Goal: Answer question/provide support: Share knowledge or assist other users

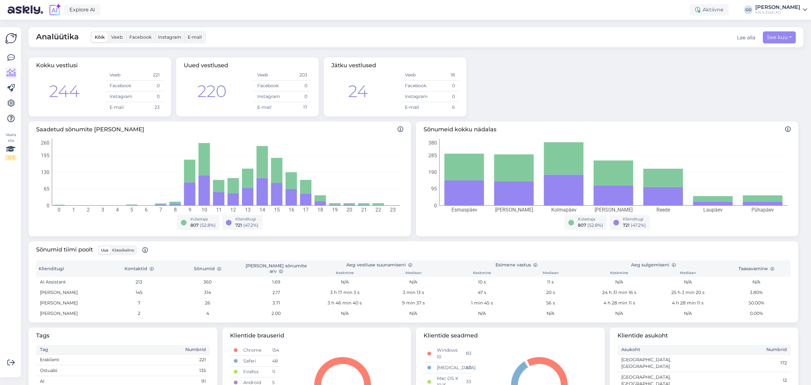
click at [667, 82] on div "Kokku vestlusi 244 Veeb 221 Facebook 0 Instagram 0 E-[DATE] Uued vestlused 220 …" at bounding box center [413, 87] width 775 height 64
click at [785, 37] on button "See kuu" at bounding box center [779, 37] width 33 height 12
select select "9"
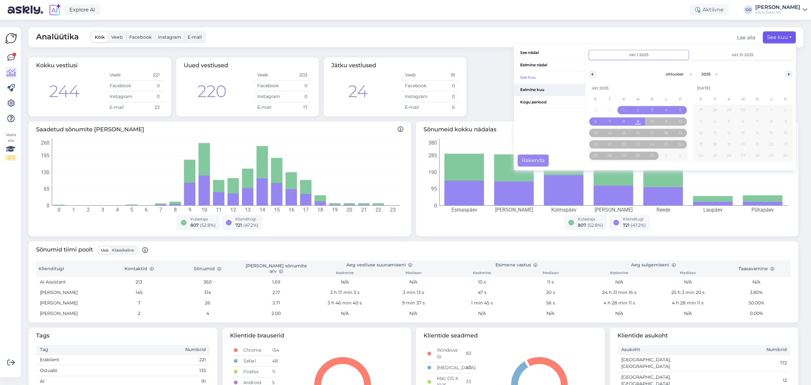
click at [535, 88] on span "Eelmine kuu" at bounding box center [549, 90] width 71 height 12
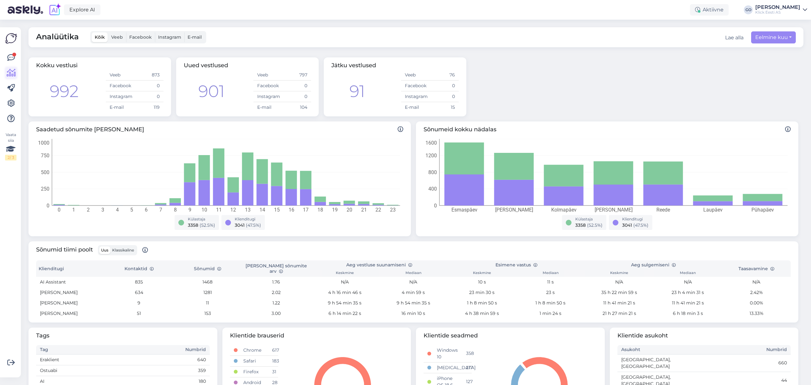
click at [11, 72] on icon at bounding box center [11, 73] width 9 height 8
click at [8, 54] on icon at bounding box center [11, 58] width 8 height 8
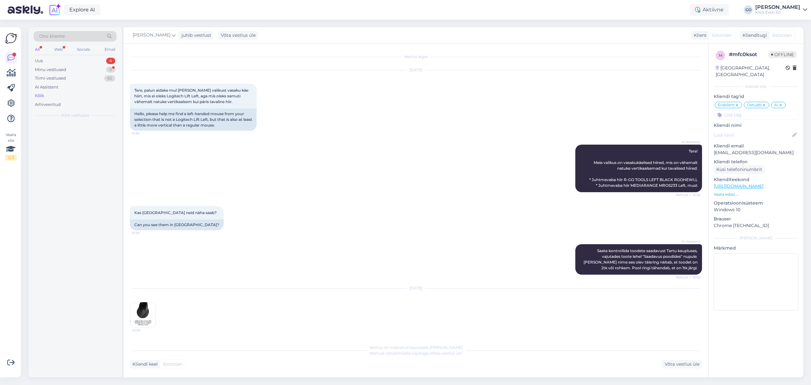
scroll to position [345, 0]
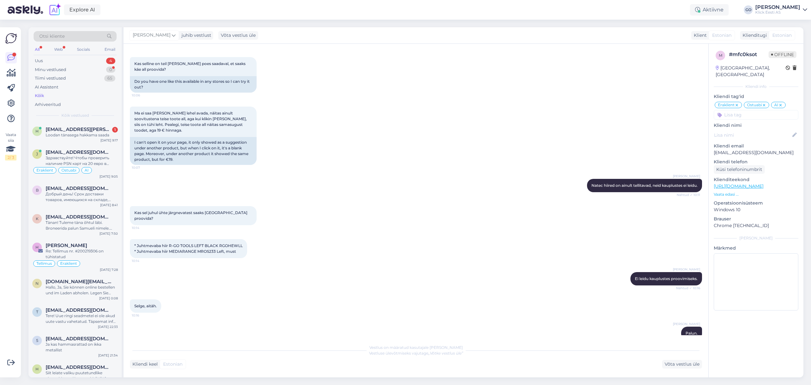
click at [47, 96] on div "Kõik" at bounding box center [75, 95] width 83 height 9
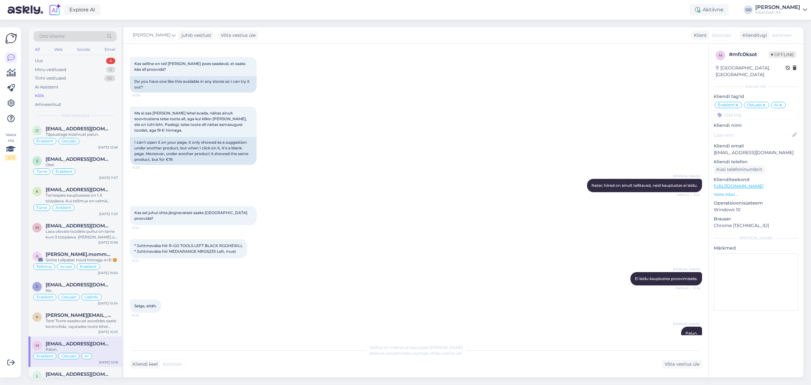
scroll to position [718, 0]
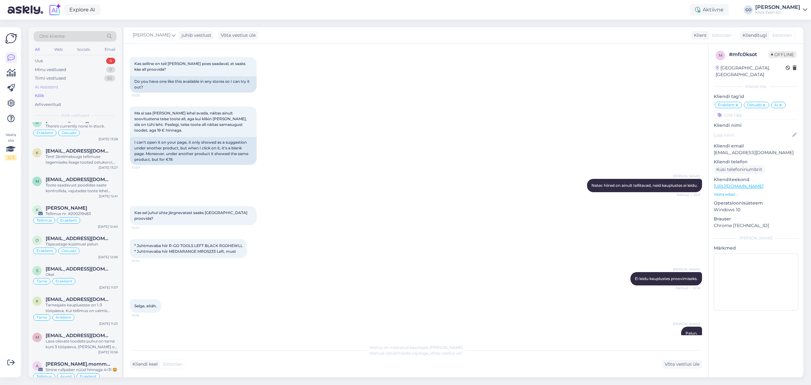
click at [54, 84] on div "AI Assistent" at bounding box center [46, 87] width 23 height 6
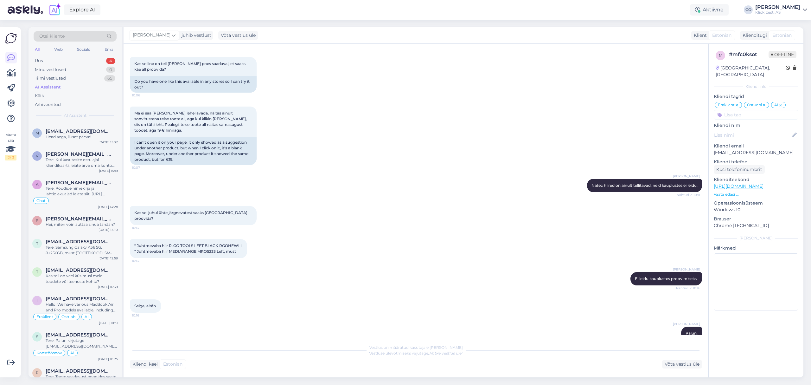
scroll to position [422, 0]
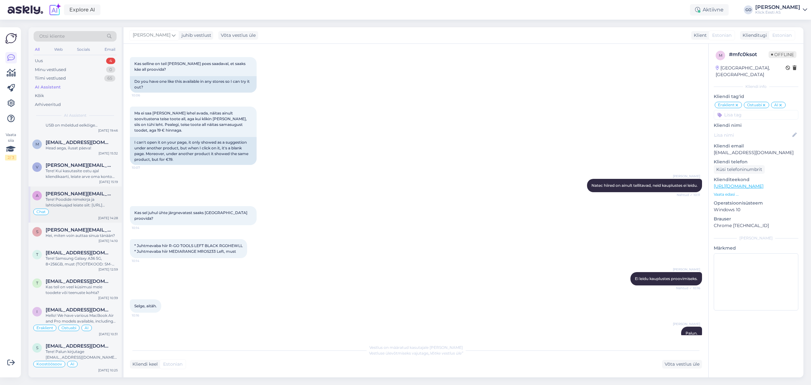
click at [86, 198] on div "Tere! Poodide nimekirja ja lahtiolekuajad leiate siit: [URL][DOMAIN_NAME]" at bounding box center [82, 201] width 72 height 11
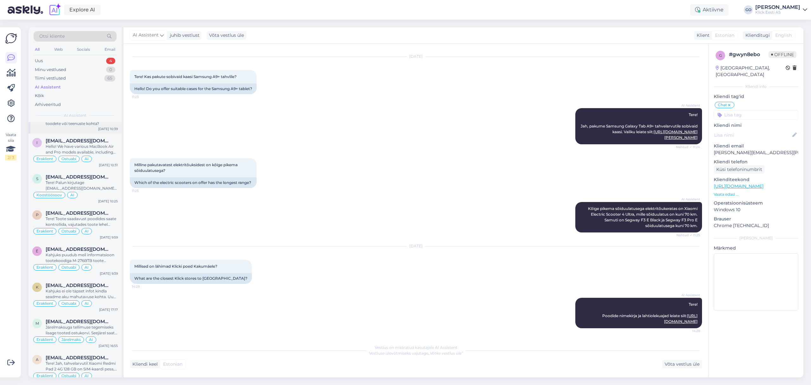
scroll to position [549, 0]
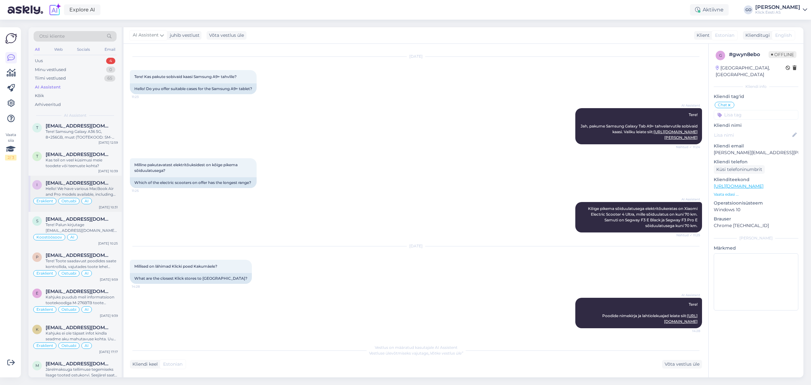
click at [104, 193] on div "Hello! We have various MacBook Air and Pro models available, including 15-inch …" at bounding box center [82, 191] width 72 height 11
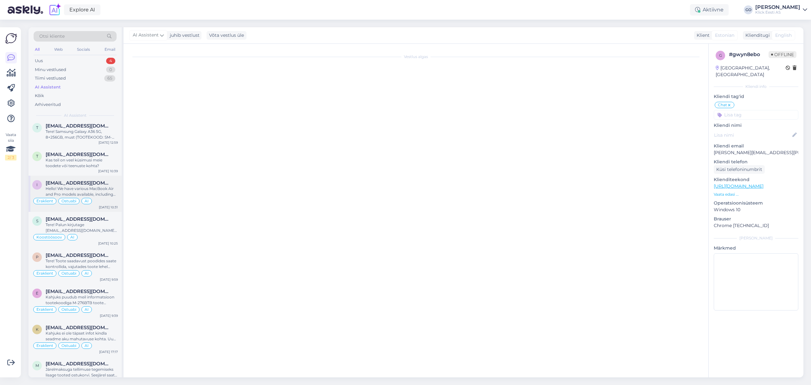
scroll to position [0, 0]
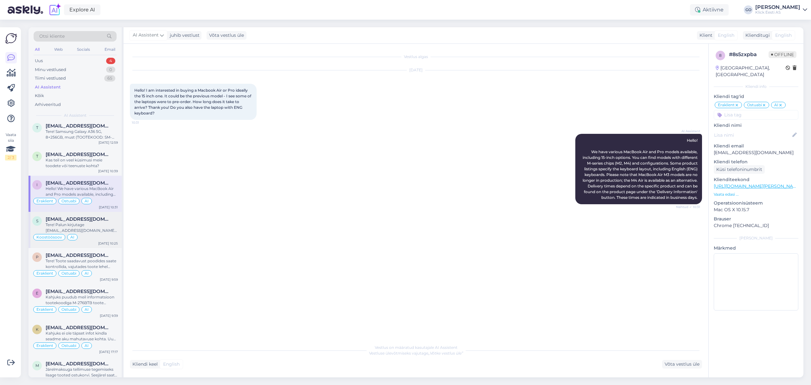
click at [87, 230] on div "Tere! Palun kirjutage [EMAIL_ADDRESS][DOMAIN_NAME] meilile." at bounding box center [82, 227] width 72 height 11
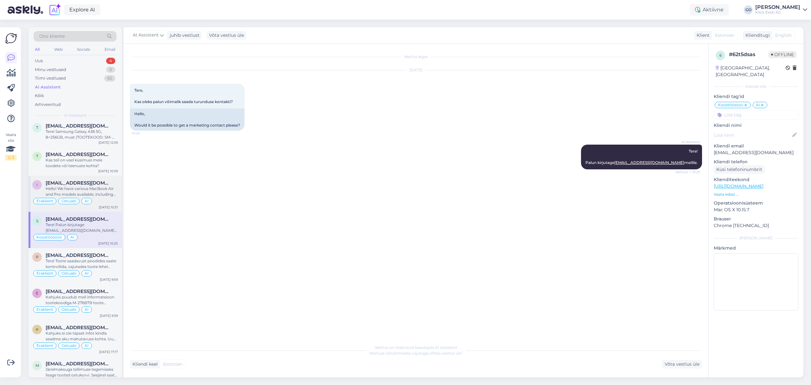
click at [92, 191] on div "Hello! We have various MacBook Air and Pro models available, including 15-inch …" at bounding box center [82, 191] width 72 height 11
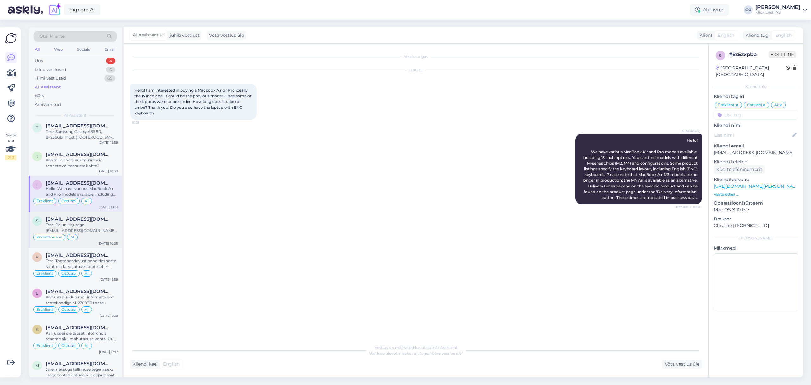
click at [107, 236] on div "Koostöösoov AI" at bounding box center [75, 237] width 86 height 8
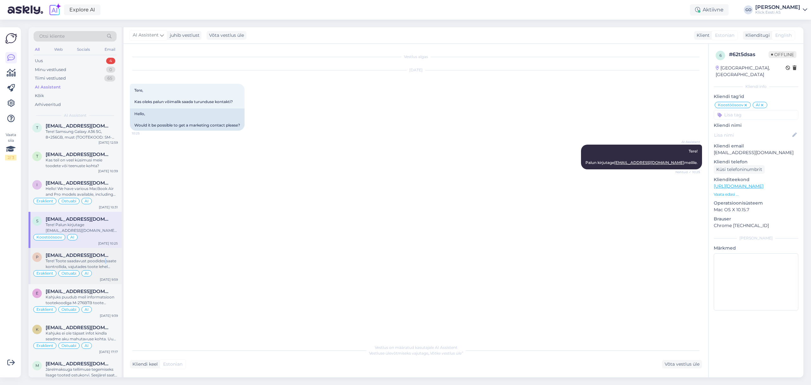
click at [106, 261] on div "Tere! Toote saadavust poodides saate kontrollida, vajutades toote lehel "Saadav…" at bounding box center [82, 263] width 72 height 11
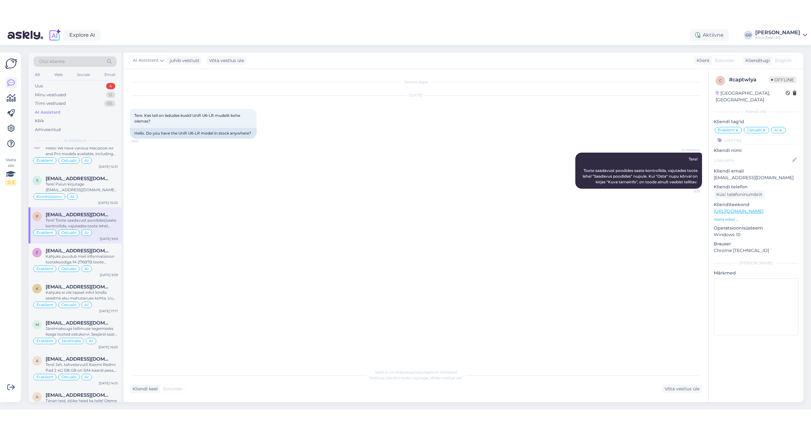
scroll to position [634, 0]
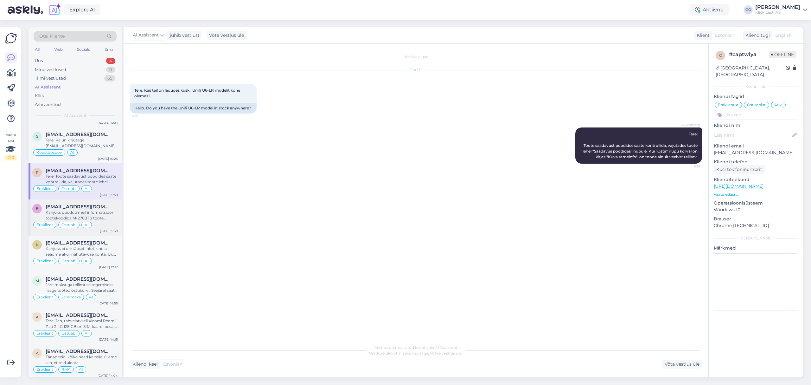
click at [102, 214] on div "Kahjuks puudub meil informatsioon tootekoodiga M-276BTB toote juurdetuleku koht…" at bounding box center [82, 214] width 72 height 11
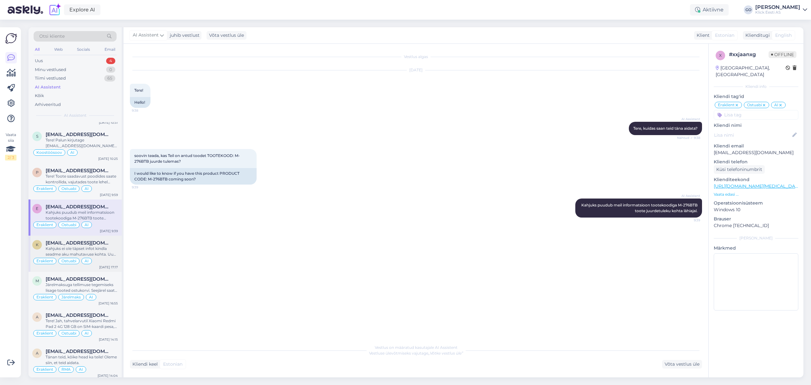
click at [89, 246] on span "[EMAIL_ADDRESS][DOMAIN_NAME]" at bounding box center [79, 243] width 66 height 6
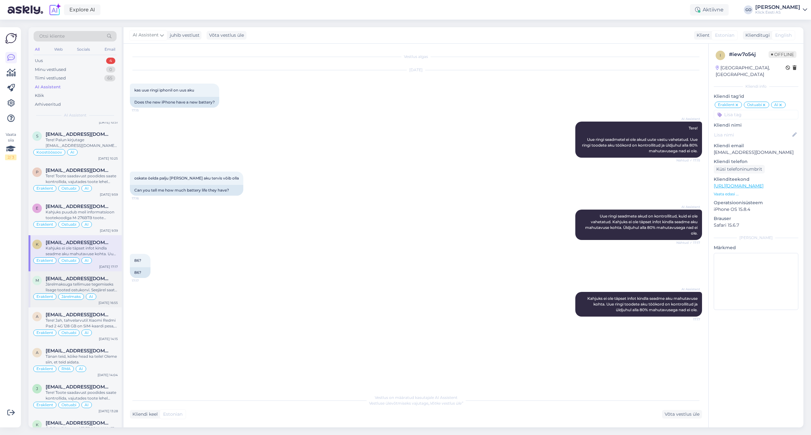
click at [101, 285] on div "Järelmaksuga tellimuse tegemiseks lisage tooted ostukorvi. Seejärel saate ostuk…" at bounding box center [82, 287] width 72 height 11
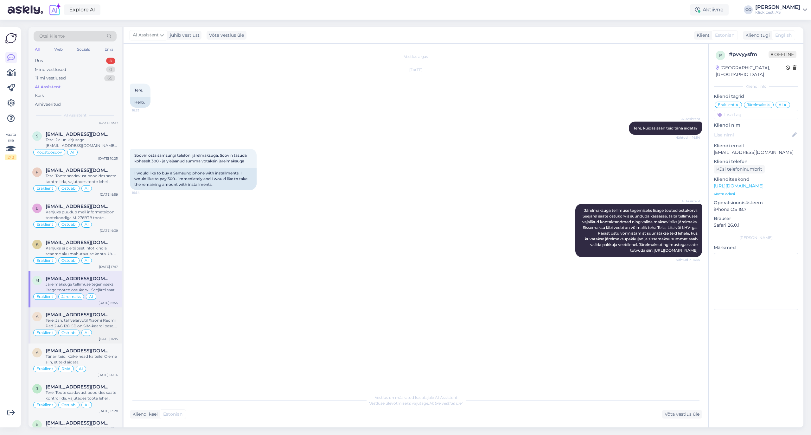
click at [96, 315] on span "[EMAIL_ADDRESS][DOMAIN_NAME]" at bounding box center [79, 315] width 66 height 6
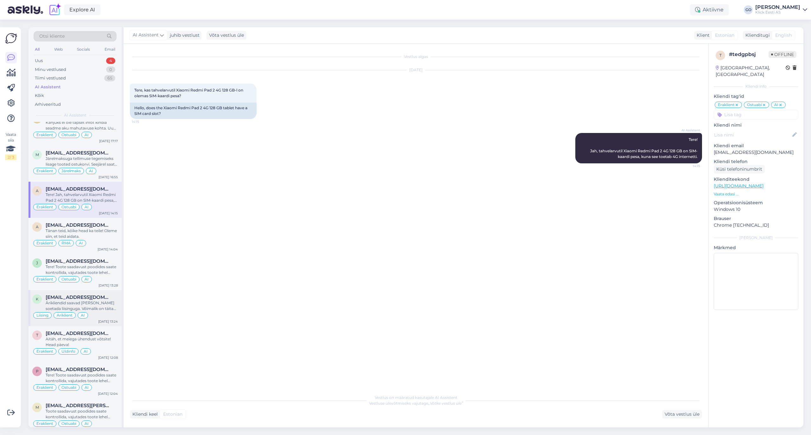
scroll to position [760, 0]
click at [94, 236] on div "Tänan teid, kõike head ka teile! Oleme siin, et teid aidata." at bounding box center [82, 232] width 72 height 11
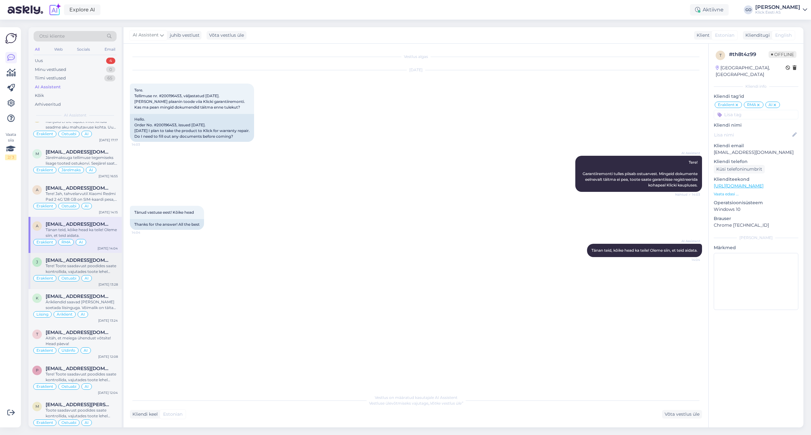
click at [103, 270] on div "Tere! Toote saadavust poodides saate kontrollida, vajutades toote lehel "Saadav…" at bounding box center [82, 268] width 72 height 11
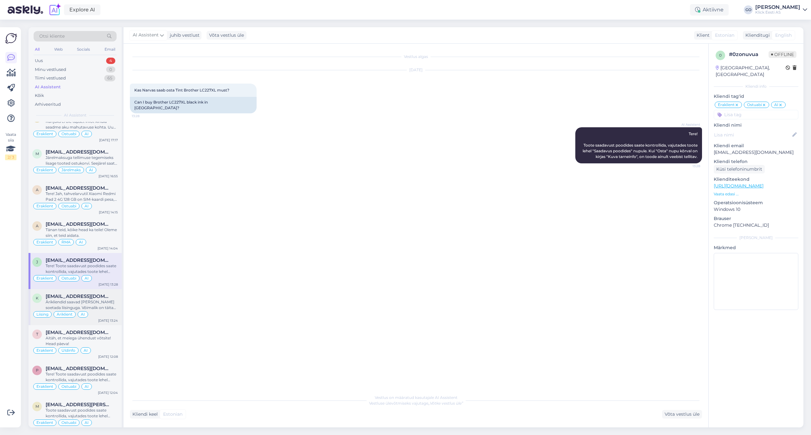
click at [98, 305] on div "Ärikliendid saavad [PERSON_NAME] soetada liisinguga. Võimalik on täita päringuv…" at bounding box center [82, 304] width 72 height 11
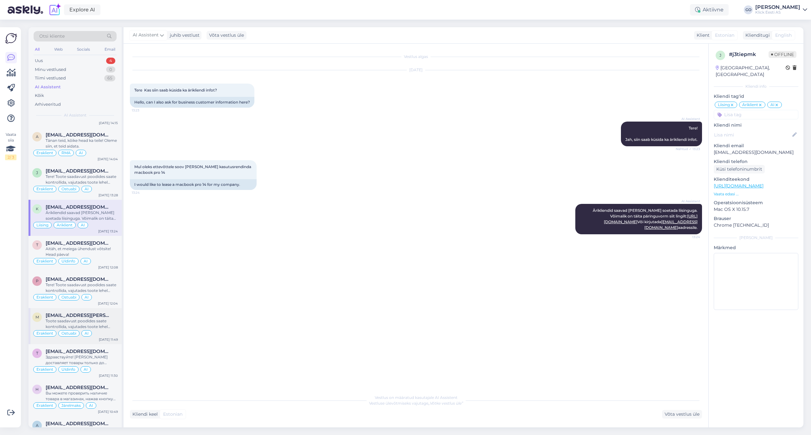
scroll to position [887, 0]
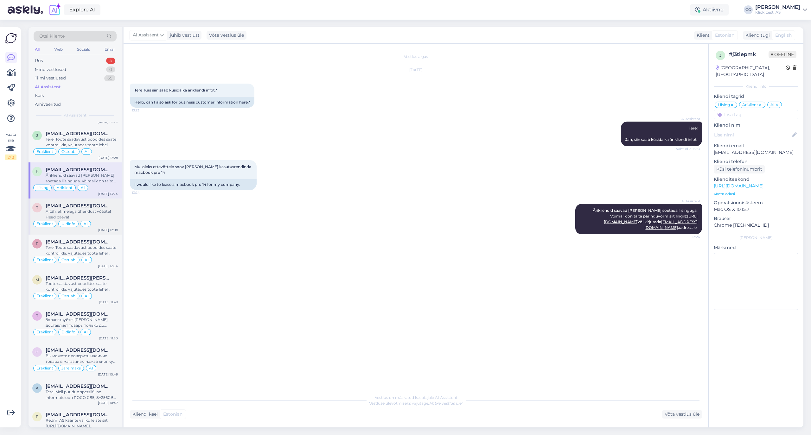
click at [106, 218] on div "Aitäh, et meiega ühendust võtsite! Head päeva!" at bounding box center [82, 214] width 72 height 11
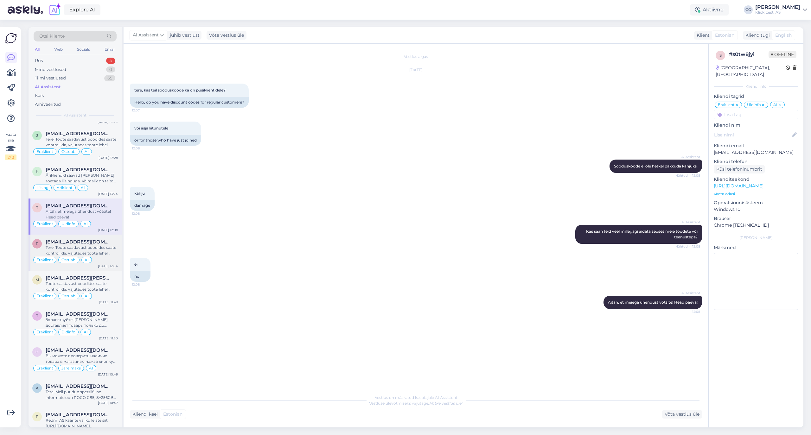
click at [97, 253] on div "Tere! Toote saadavust poodides saate kontrollida, vajutades toote lehel "Saadav…" at bounding box center [82, 250] width 72 height 11
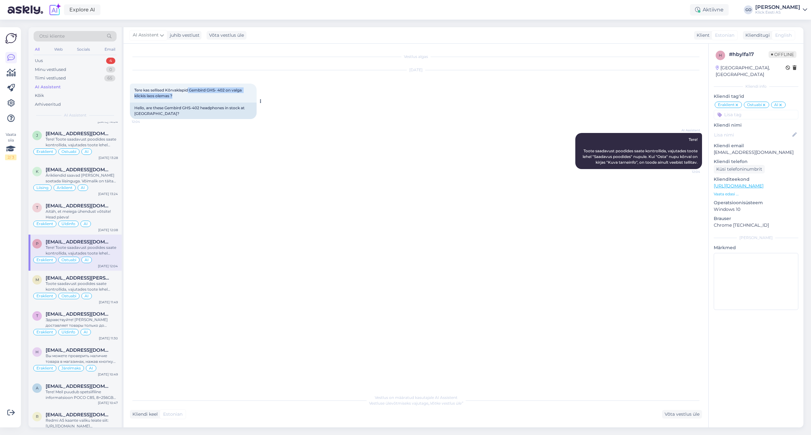
drag, startPoint x: 189, startPoint y: 88, endPoint x: 231, endPoint y: 95, distance: 42.1
click at [231, 95] on div "Tere kas sellised Kõrvaklapid Gembird GHS- 402 on valga klickis laos olemas ? 1…" at bounding box center [193, 93] width 127 height 19
click at [296, 112] on div "[DATE] Tere kas sellised Kõrvaklapid Gembird GHS- 402 on valga klickis laos ole…" at bounding box center [416, 94] width 572 height 63
click at [106, 290] on div "Toote saadavust poodides saate kontrollida, vajutades toote lehel "Saadavus poo…" at bounding box center [82, 286] width 72 height 11
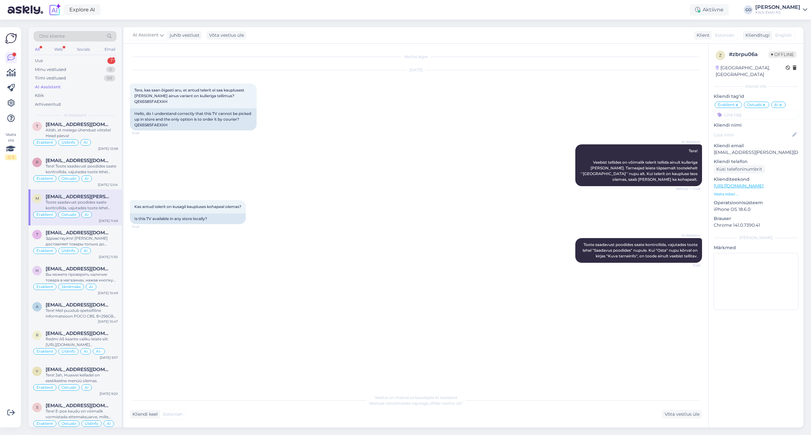
scroll to position [971, 0]
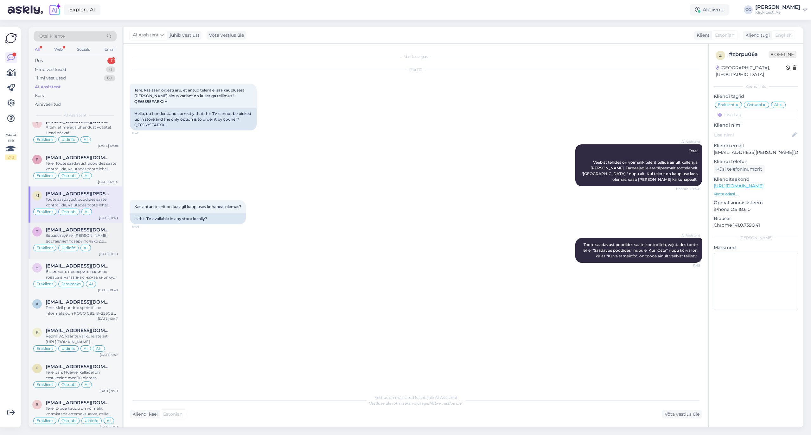
click at [108, 244] on div "Здравствуйте! [PERSON_NAME] доставляет товары только до внешней двери частного …" at bounding box center [82, 238] width 72 height 11
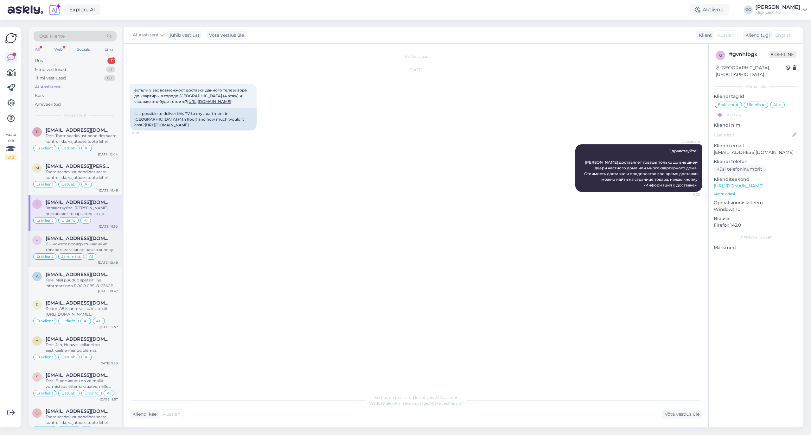
scroll to position [1014, 0]
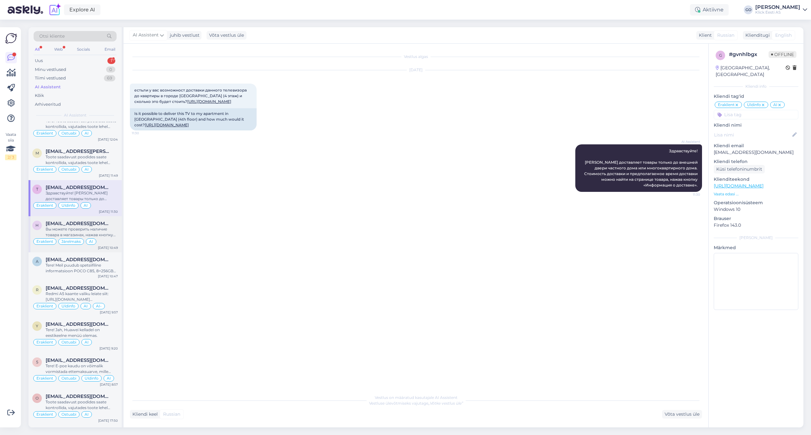
click at [108, 238] on div "Вы можете проверить наличие товара в магазинах, нажав кнопку «Saadavus poodides…" at bounding box center [82, 232] width 72 height 11
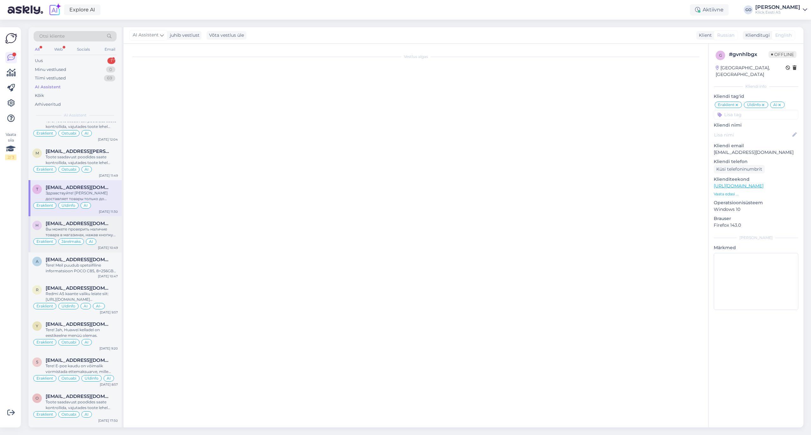
scroll to position [278, 0]
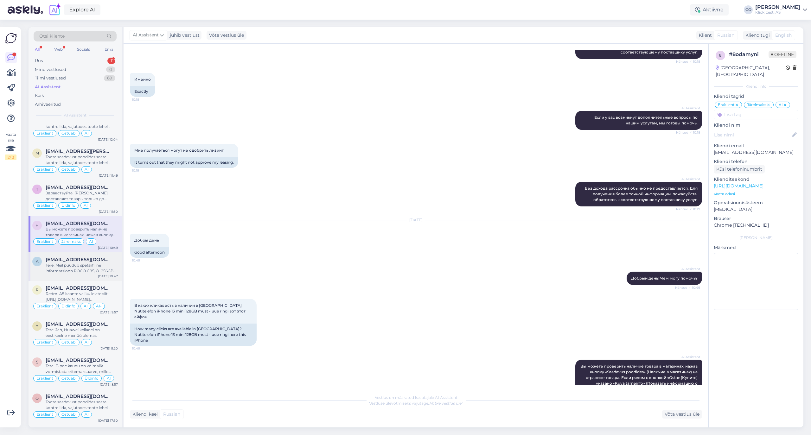
click at [90, 270] on div "Tere! Meil puudub spetsiifiline informatsioon POCO C85, 8+256GB telefoni kohta,…" at bounding box center [82, 268] width 72 height 11
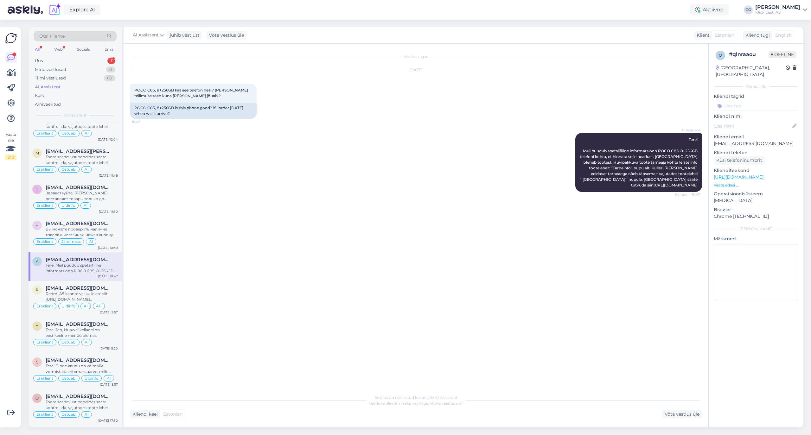
click at [759, 101] on input at bounding box center [756, 106] width 85 height 10
click at [734, 150] on div "Eraklient" at bounding box center [730, 153] width 23 height 6
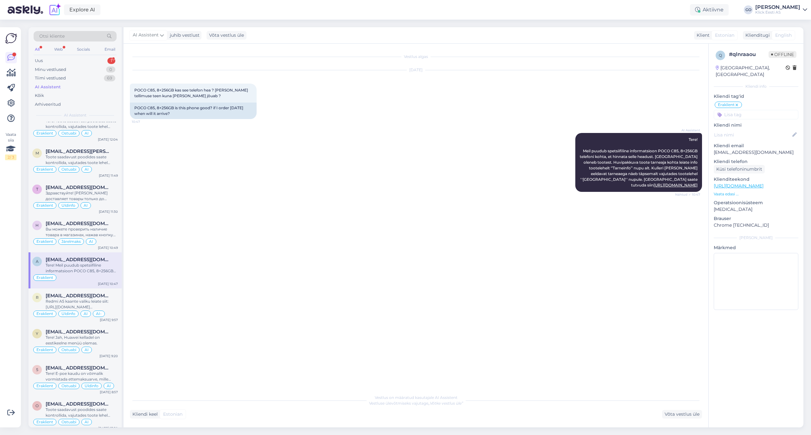
click at [754, 110] on input at bounding box center [756, 115] width 85 height 10
click at [730, 145] on span "Ostuabi" at bounding box center [729, 147] width 15 height 4
click at [743, 110] on input at bounding box center [756, 115] width 85 height 10
click at [756, 176] on span "AI" at bounding box center [756, 178] width 4 height 4
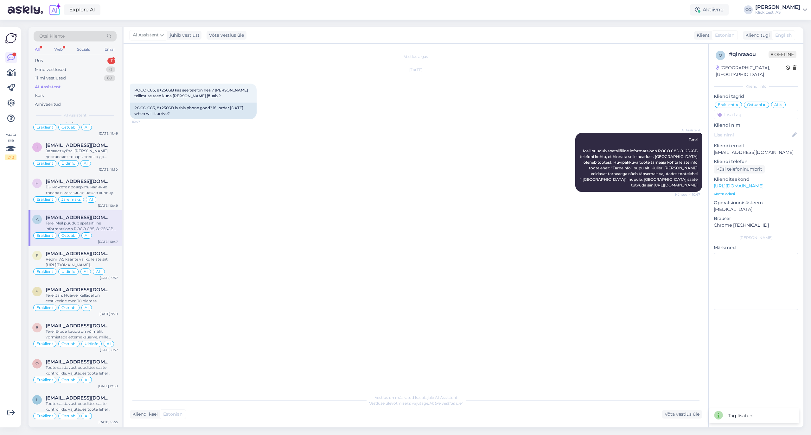
scroll to position [1098, 0]
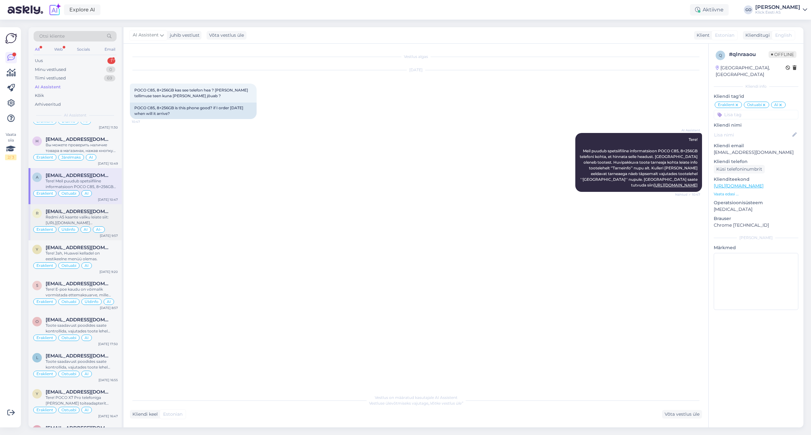
click at [108, 219] on div "Redmi A5 kaante valiku leiate siit: [URL][DOMAIN_NAME][PERSON_NAME]" at bounding box center [82, 220] width 72 height 11
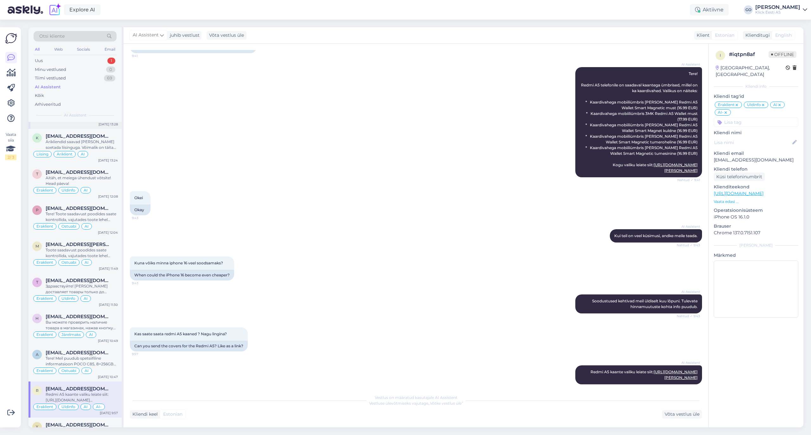
scroll to position [1141, 0]
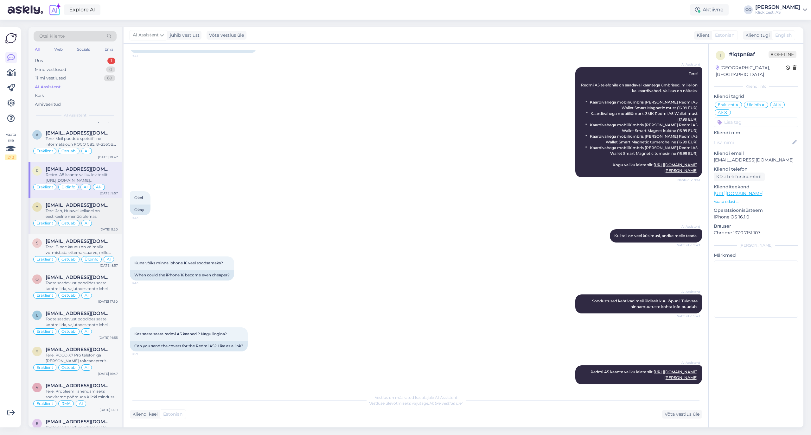
click at [102, 215] on div "Tere! Jah, Huawei kelladel on eestikeelne menüü olemas." at bounding box center [82, 213] width 72 height 11
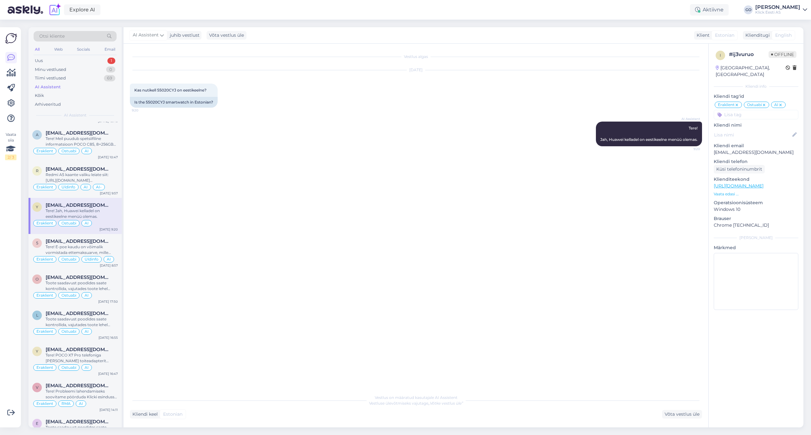
scroll to position [0, 0]
click at [111, 249] on div "Tere! E-poe kaudu on võimalik vormistada ettemaksuarve, mille saab kaupluses su…" at bounding box center [82, 249] width 72 height 11
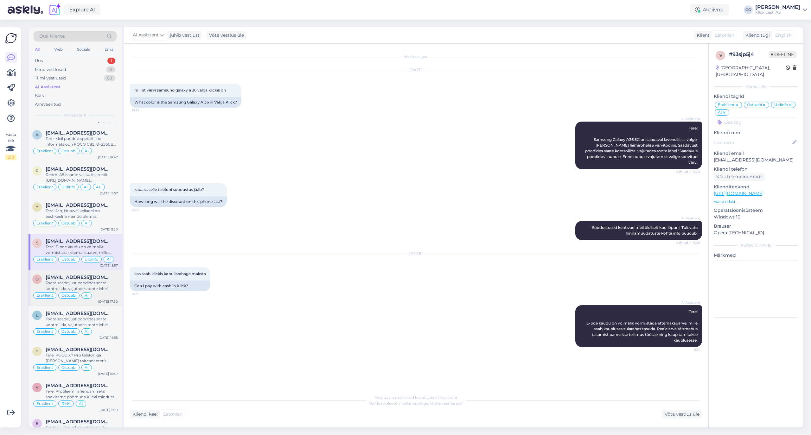
click at [107, 280] on div "[EMAIL_ADDRESS][DOMAIN_NAME]" at bounding box center [82, 278] width 72 height 6
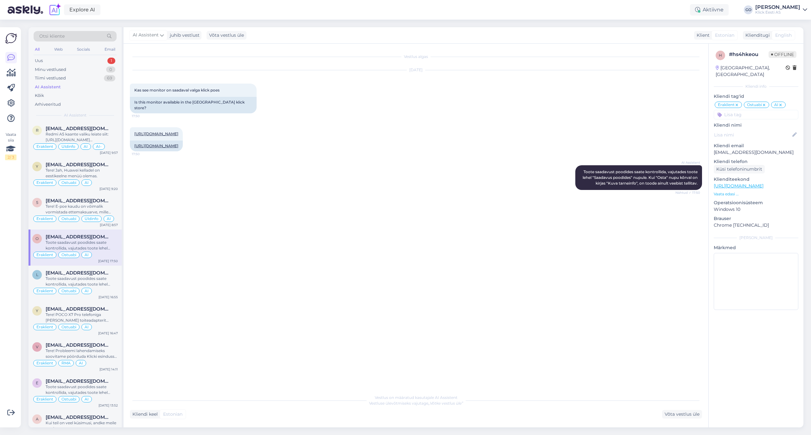
scroll to position [1225, 0]
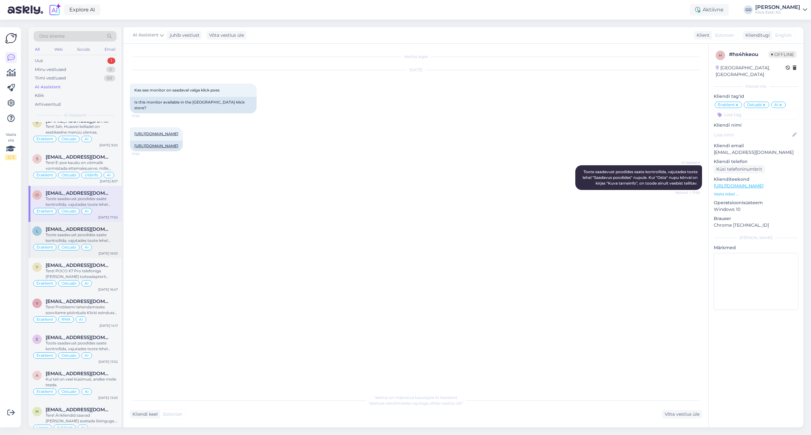
click at [112, 244] on div "Toote saadavust poodides saate kontrollida, vajutades toote lehel "Saadavus poo…" at bounding box center [82, 237] width 72 height 11
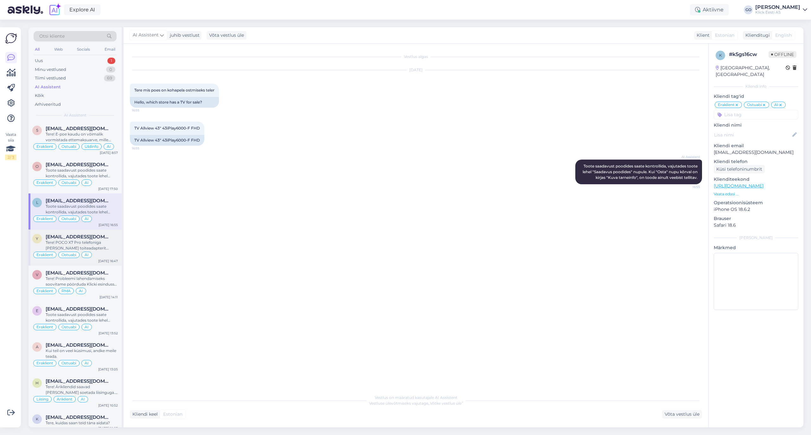
scroll to position [1267, 0]
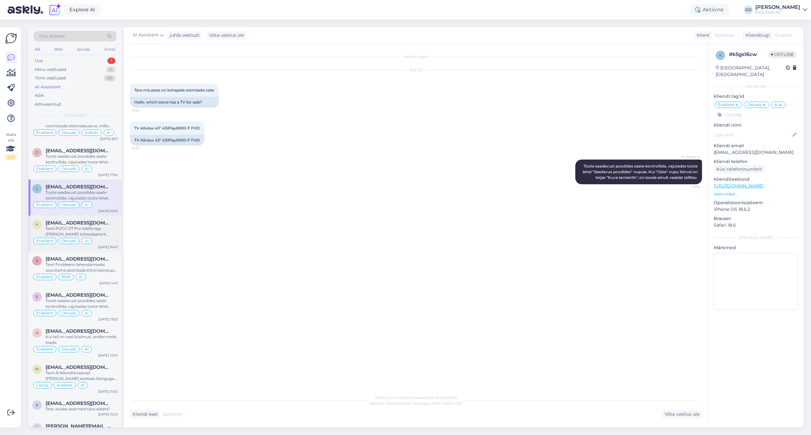
click at [108, 226] on div "[EMAIL_ADDRESS][DOMAIN_NAME]" at bounding box center [82, 223] width 72 height 6
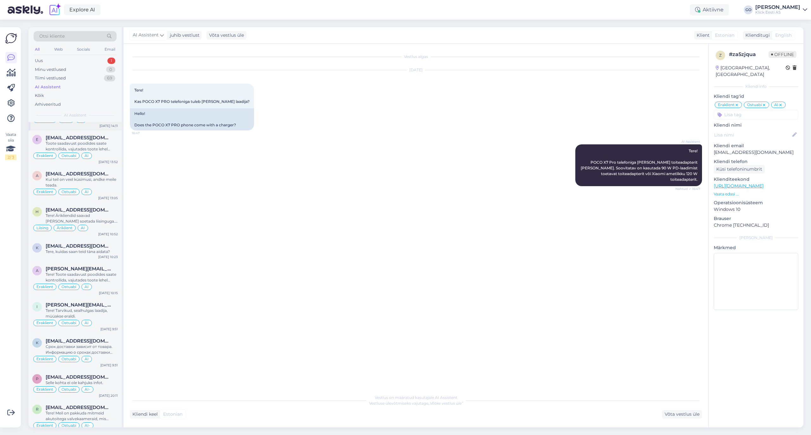
scroll to position [1436, 0]
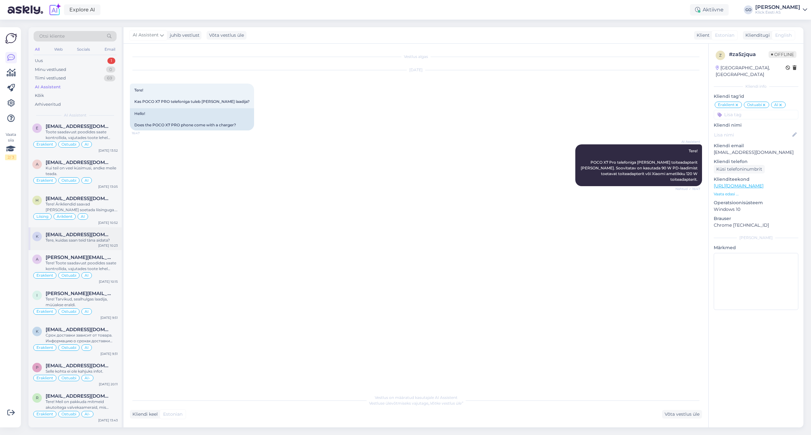
click at [97, 243] on div "Tere, kuidas saan teid täna aidata?" at bounding box center [82, 241] width 72 height 6
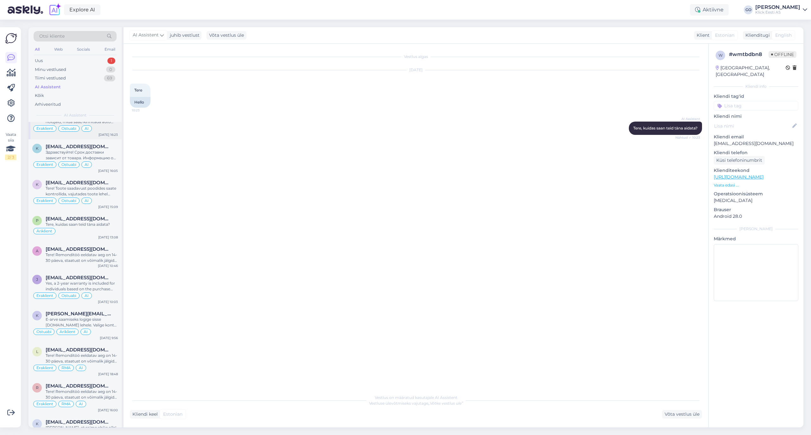
scroll to position [2577, 0]
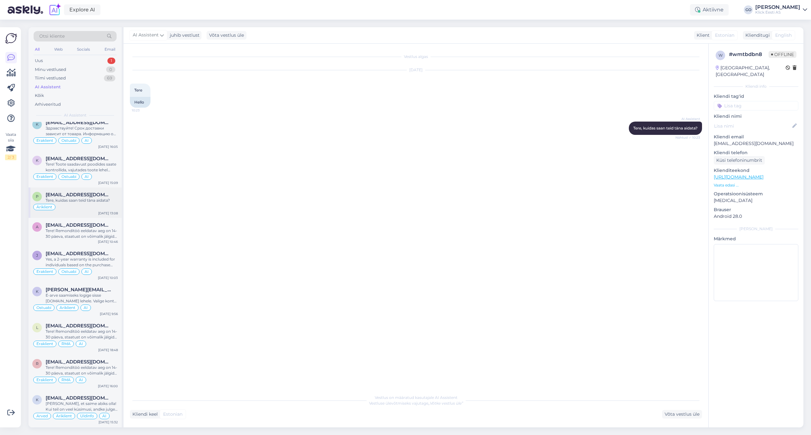
click at [101, 211] on div "Äriklient" at bounding box center [75, 207] width 86 height 8
click at [735, 103] on icon at bounding box center [736, 105] width 4 height 5
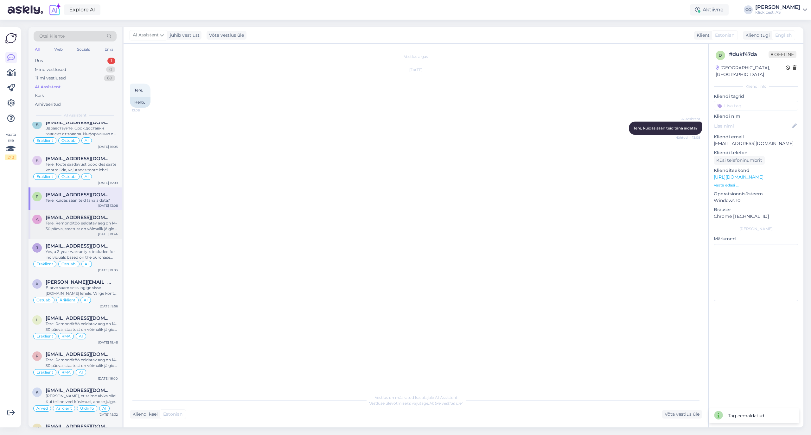
click at [91, 232] on div "Tere! Remonditöö eeldatav aeg on 14-30 päeva, staatust on võimalik jälgida siit…" at bounding box center [82, 226] width 72 height 11
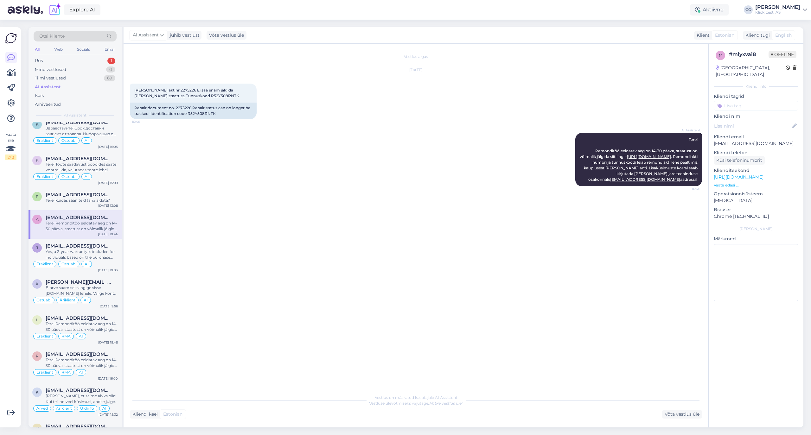
click at [771, 101] on input at bounding box center [756, 106] width 85 height 10
click at [734, 151] on span "Eraklient" at bounding box center [730, 153] width 17 height 4
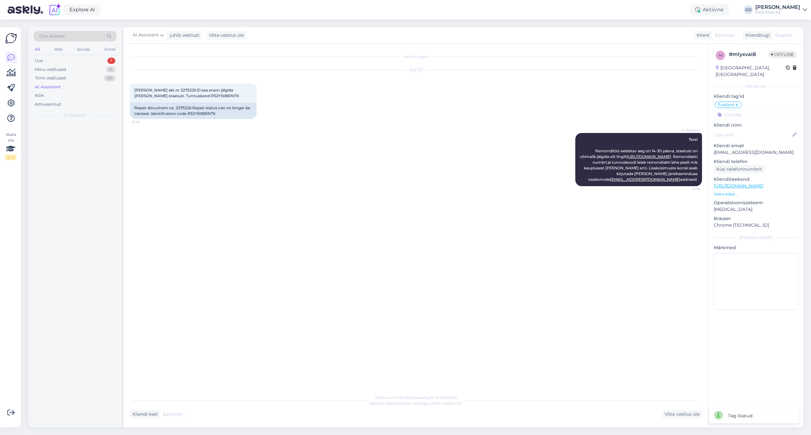
scroll to position [0, 0]
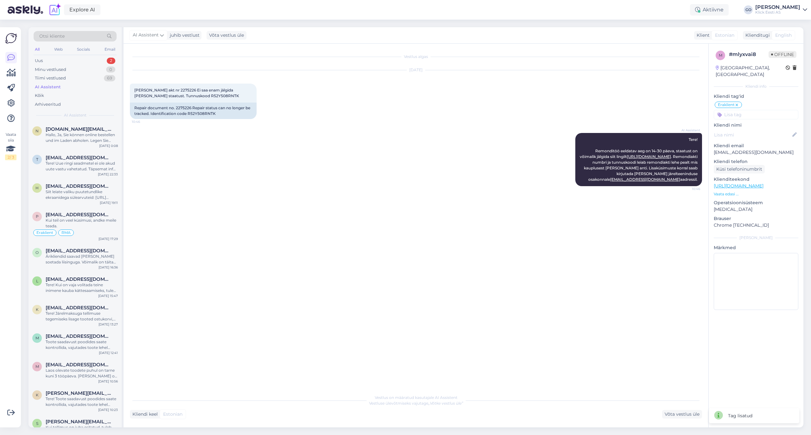
click at [758, 110] on input at bounding box center [756, 115] width 85 height 10
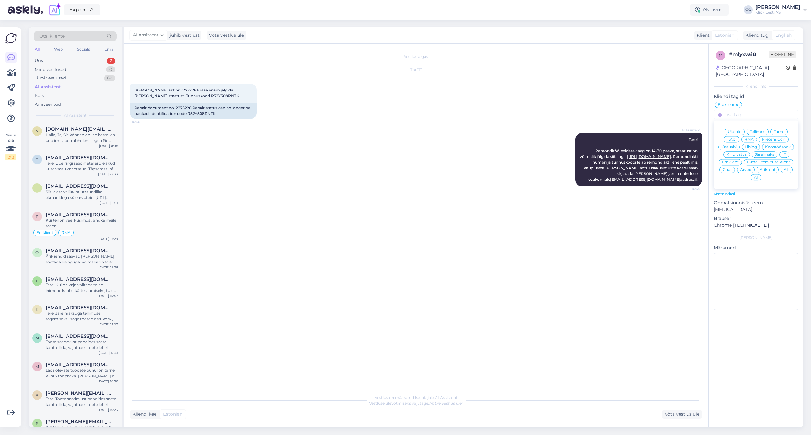
click at [751, 136] on div "RMA" at bounding box center [749, 139] width 16 height 6
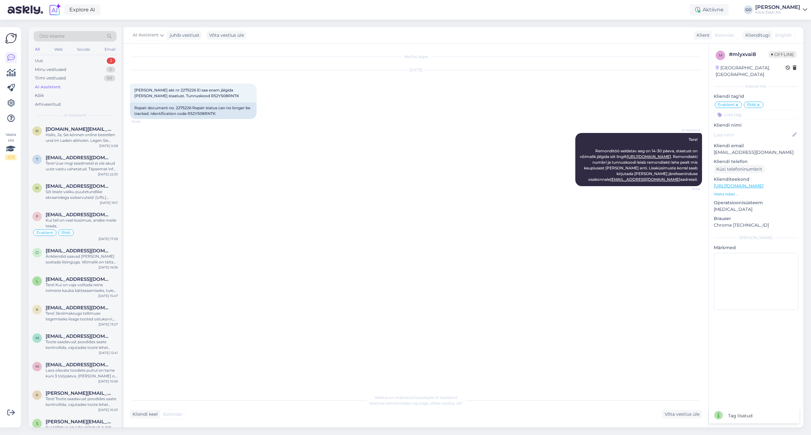
click at [765, 110] on input at bounding box center [756, 115] width 85 height 10
click at [759, 174] on div "AI" at bounding box center [756, 177] width 10 height 6
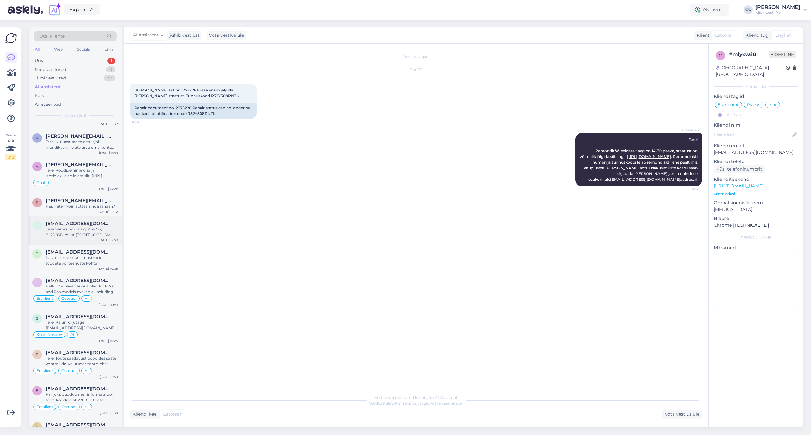
scroll to position [422, 0]
click at [85, 258] on div "Kas teil on veel küsimusi meie toodete või teenuste kohta?" at bounding box center [82, 260] width 72 height 11
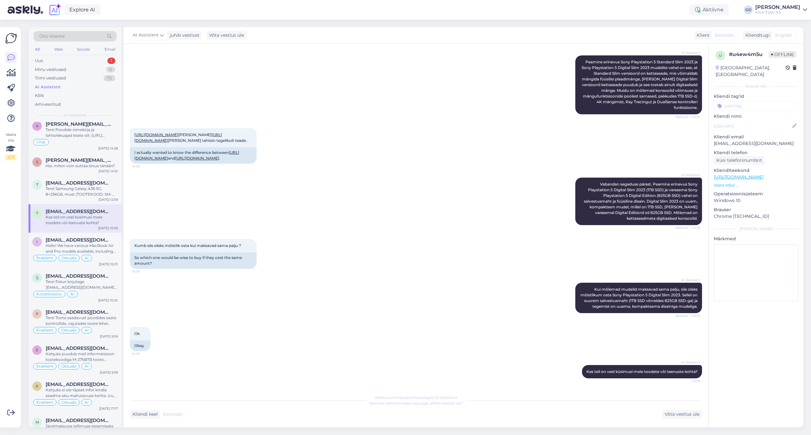
scroll to position [464, 0]
click at [746, 101] on input at bounding box center [756, 106] width 85 height 10
click at [732, 151] on span "Eraklient" at bounding box center [730, 153] width 17 height 4
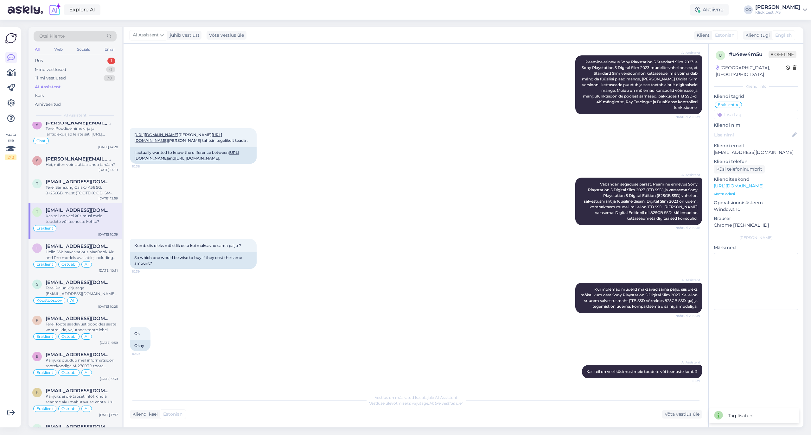
click at [752, 110] on input at bounding box center [756, 115] width 85 height 10
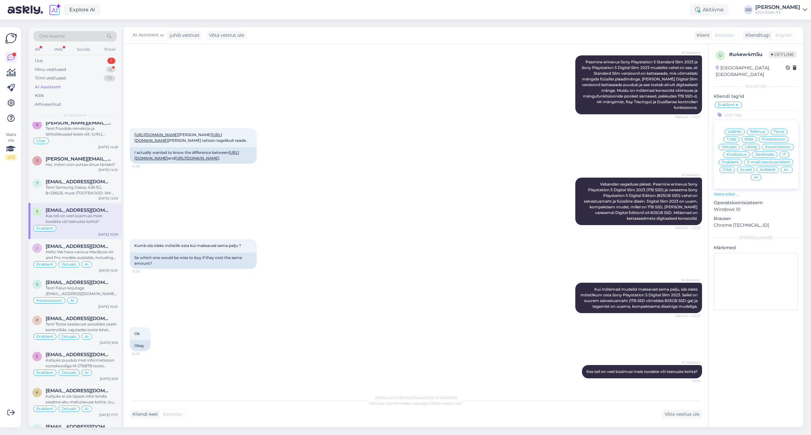
click at [731, 145] on span "Ostuabi" at bounding box center [729, 147] width 15 height 4
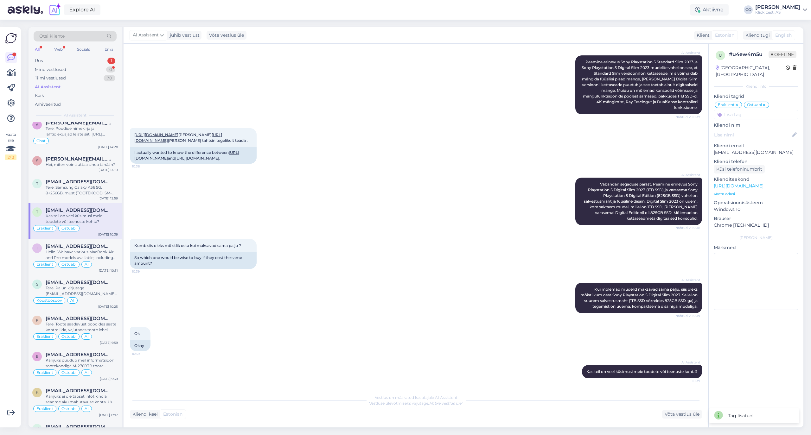
click at [757, 110] on input at bounding box center [756, 115] width 85 height 10
click at [754, 176] on span "AI" at bounding box center [756, 178] width 4 height 4
click at [740, 110] on input at bounding box center [756, 115] width 85 height 10
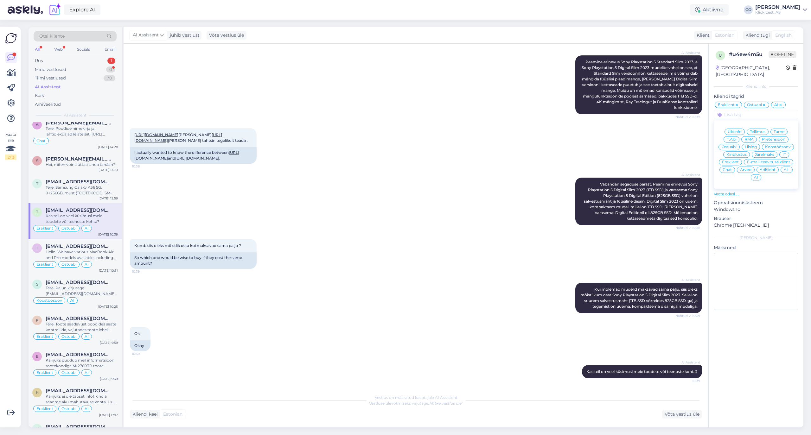
click at [790, 167] on div "AI-" at bounding box center [787, 170] width 12 height 6
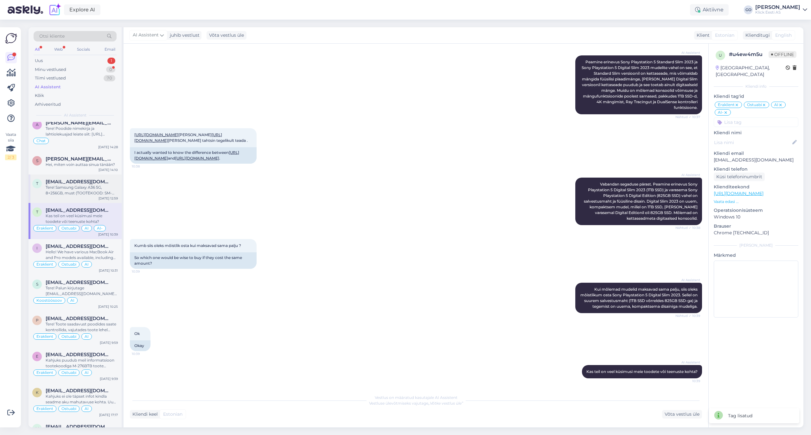
click at [93, 180] on span "[EMAIL_ADDRESS][DOMAIN_NAME]" at bounding box center [79, 182] width 66 height 6
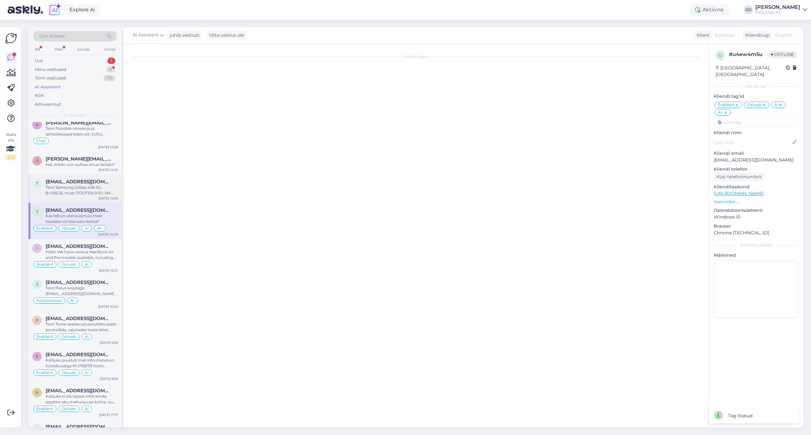
scroll to position [0, 0]
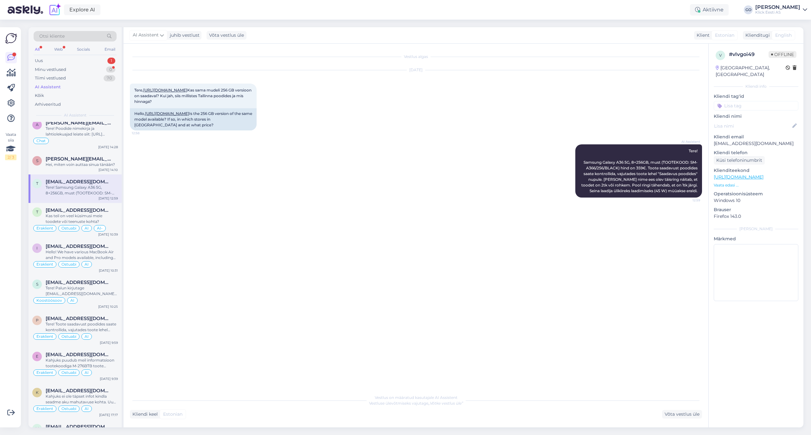
click at [733, 101] on input at bounding box center [756, 106] width 85 height 10
click at [736, 151] on span "Eraklient" at bounding box center [730, 153] width 17 height 4
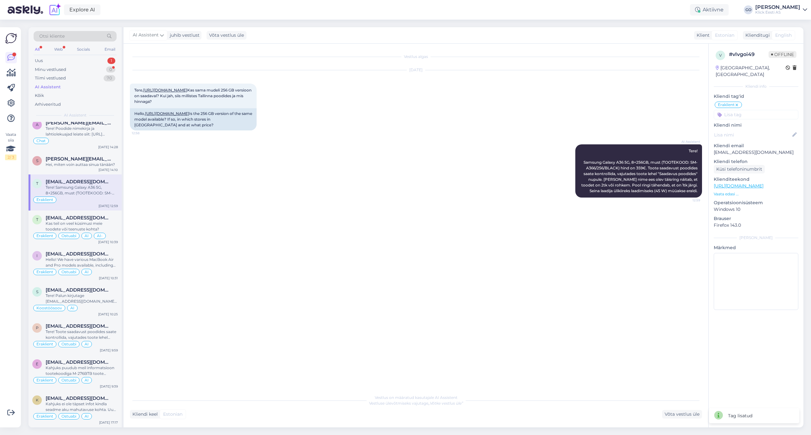
click at [744, 110] on input at bounding box center [756, 115] width 85 height 10
click at [729, 145] on span "Ostuabi" at bounding box center [729, 147] width 15 height 4
click at [741, 110] on input at bounding box center [756, 115] width 85 height 10
click at [758, 174] on div "AI" at bounding box center [756, 177] width 10 height 6
click at [84, 158] on span "[PERSON_NAME][EMAIL_ADDRESS][DOMAIN_NAME]" at bounding box center [79, 159] width 66 height 6
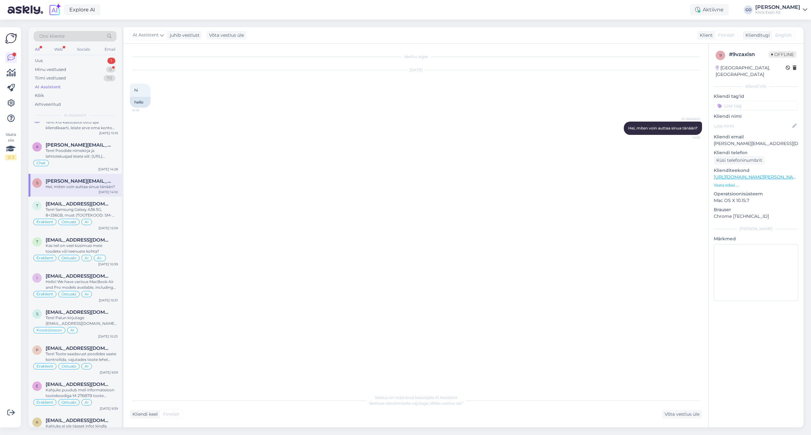
scroll to position [422, 0]
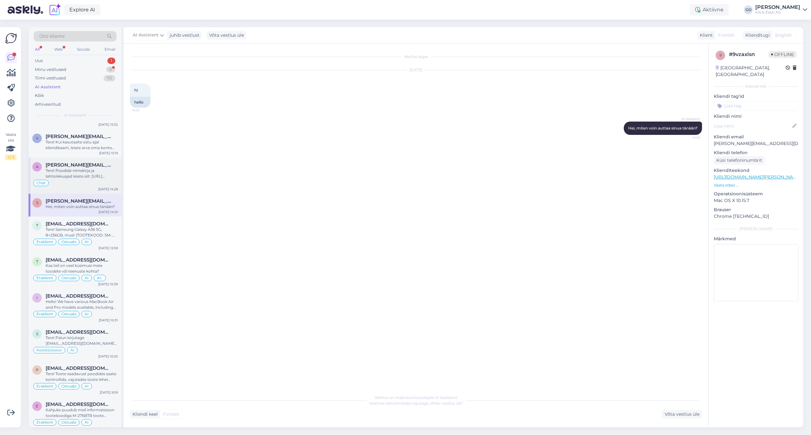
click at [97, 166] on div "[PERSON_NAME][EMAIL_ADDRESS][PERSON_NAME][DOMAIN_NAME]" at bounding box center [82, 165] width 72 height 6
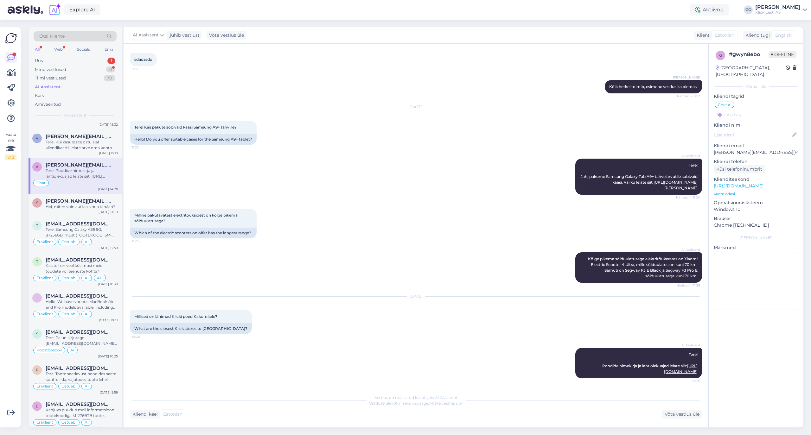
scroll to position [380, 0]
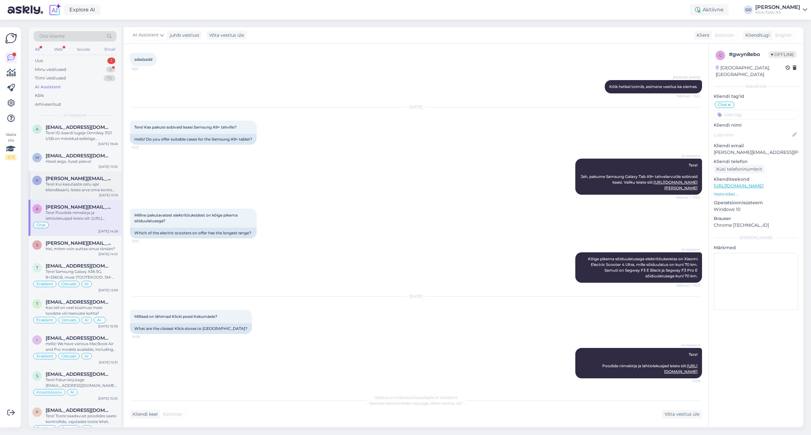
click at [92, 175] on div "v [PERSON_NAME][EMAIL_ADDRESS][PERSON_NAME][DOMAIN_NAME] Tere! Kui kasutasite o…" at bounding box center [75, 185] width 93 height 29
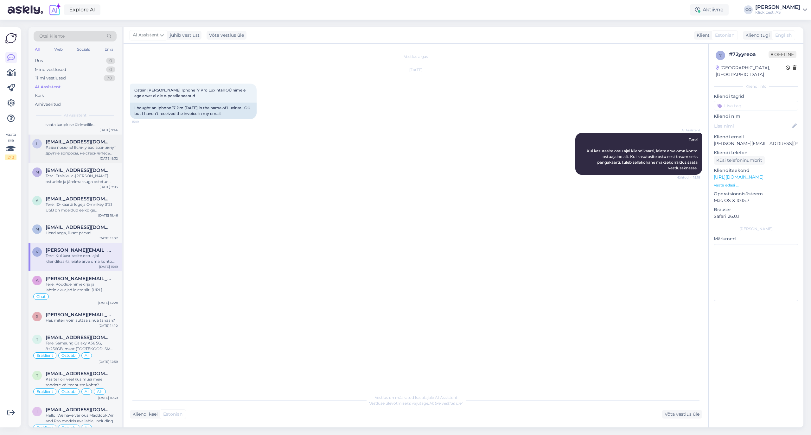
scroll to position [338, 0]
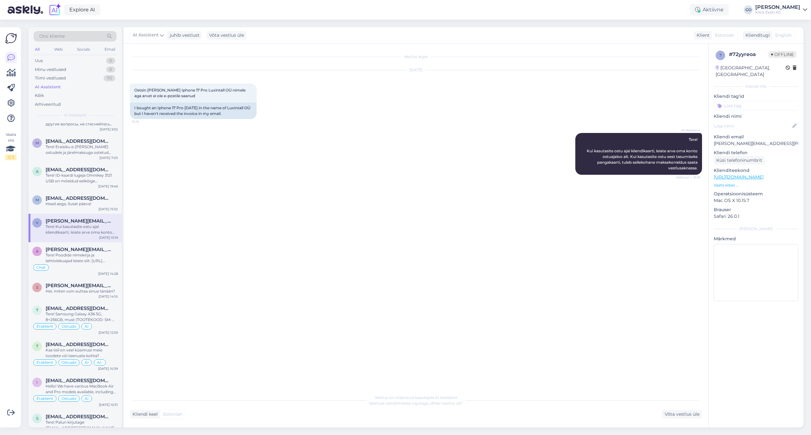
click at [733, 101] on input at bounding box center [756, 106] width 85 height 10
click at [728, 151] on span "Eraklient" at bounding box center [730, 153] width 17 height 4
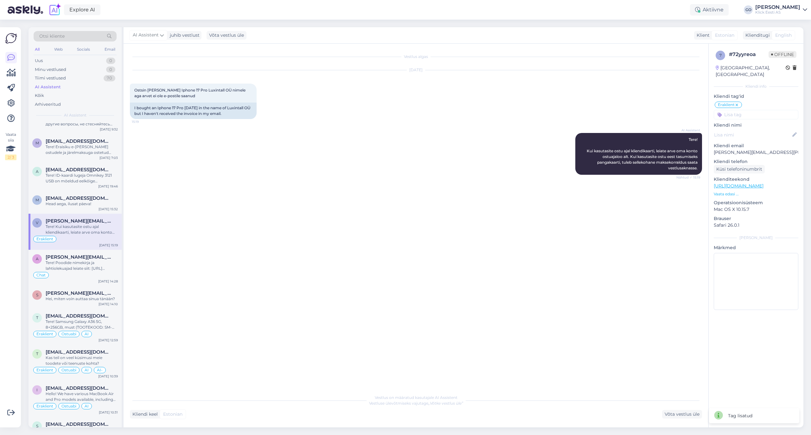
click at [736, 110] on input at bounding box center [756, 115] width 85 height 10
click at [754, 130] on span "Tellimus" at bounding box center [758, 132] width 16 height 4
click at [753, 110] on input at bounding box center [756, 115] width 85 height 10
click at [786, 168] on span "AI-" at bounding box center [787, 170] width 6 height 4
click at [65, 202] on div "Head aega, ilusat päeva!" at bounding box center [82, 204] width 72 height 6
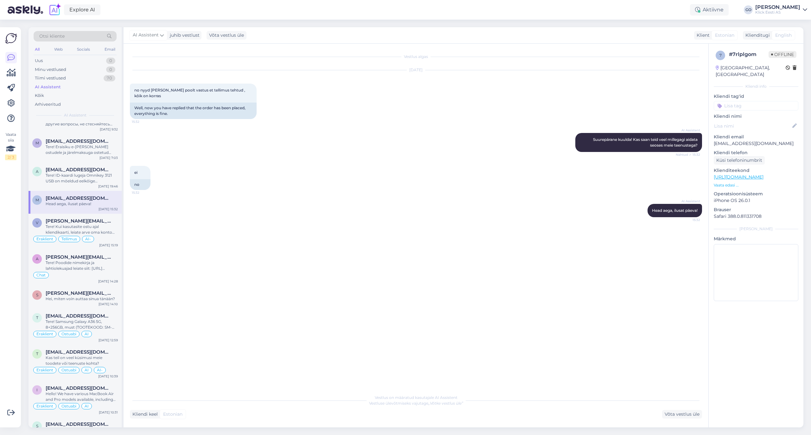
click at [740, 101] on input at bounding box center [756, 106] width 85 height 10
click at [735, 151] on span "Eraklient" at bounding box center [730, 153] width 17 height 4
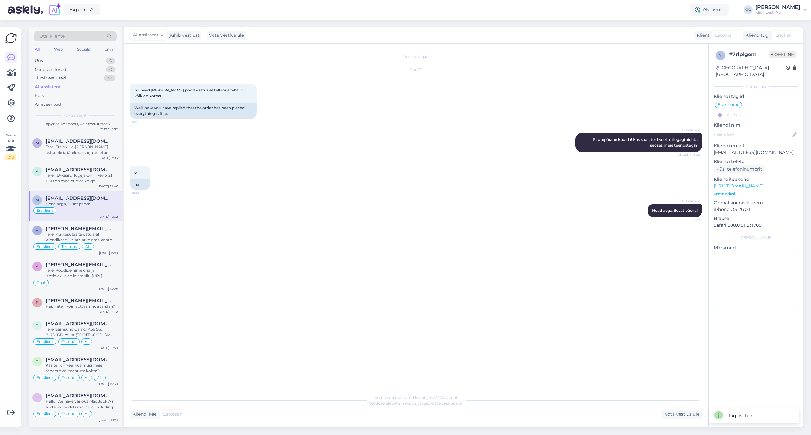
click at [743, 110] on input at bounding box center [756, 115] width 85 height 10
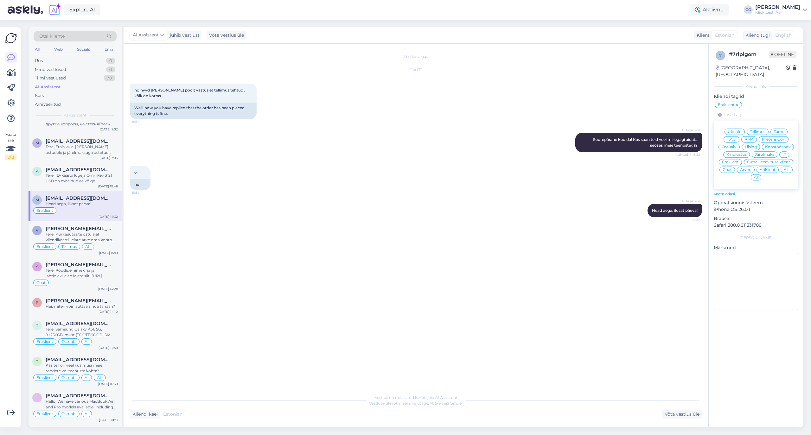
click at [759, 130] on span "Tellimus" at bounding box center [758, 132] width 16 height 4
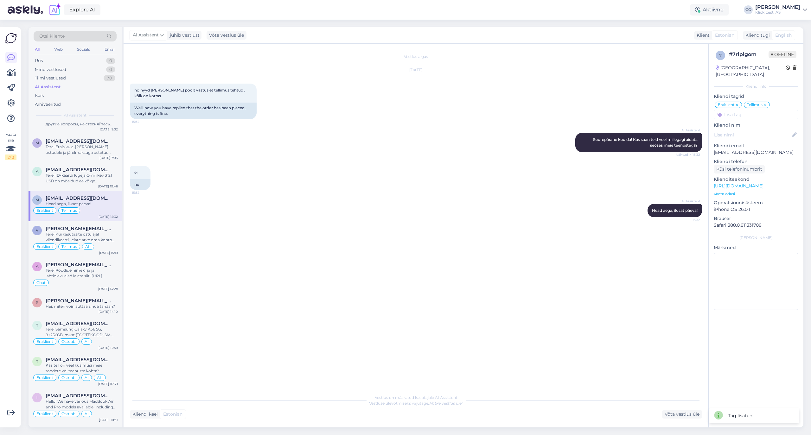
click at [765, 110] on input at bounding box center [756, 115] width 85 height 10
click at [754, 176] on span "AI" at bounding box center [756, 178] width 4 height 4
click at [71, 173] on div "Tere! ID-kaardi lugeja Omnikey 3121 USB on mõeldud eelkõige lauaarvutitega kasu…" at bounding box center [82, 178] width 72 height 11
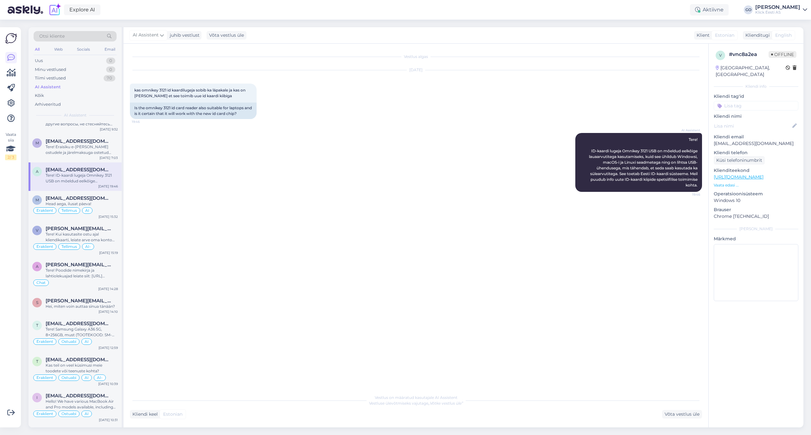
click at [747, 101] on input at bounding box center [756, 106] width 85 height 10
click at [676, 106] on div "[DATE] kas omnikey 3121 id kaardilugeja sobib ka läpakale ja kas on [PERSON_NAM…" at bounding box center [416, 94] width 572 height 63
click at [766, 101] on input at bounding box center [756, 106] width 85 height 10
click at [736, 151] on span "Eraklient" at bounding box center [730, 153] width 17 height 4
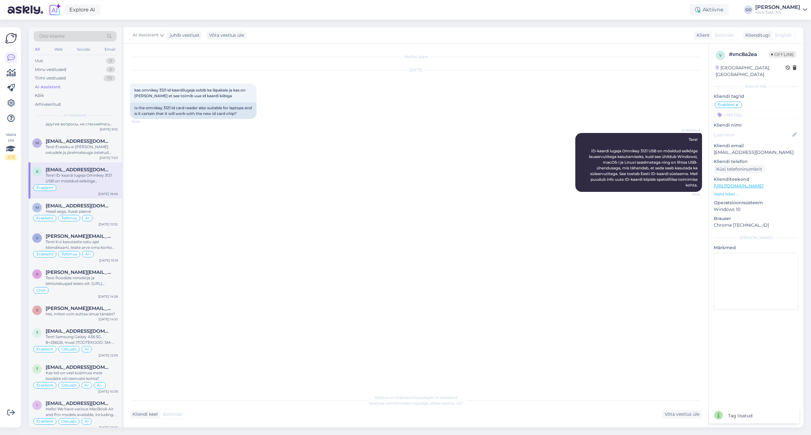
click at [739, 110] on input at bounding box center [756, 115] width 85 height 10
click at [734, 145] on span "Ostuabi" at bounding box center [729, 147] width 15 height 4
click at [740, 110] on input at bounding box center [756, 115] width 85 height 10
click at [755, 176] on span "AI" at bounding box center [756, 178] width 4 height 4
click at [83, 150] on div "Tere! Eraisiku e-[PERSON_NAME] ostudele ja järelmaksuga ostetud toodetele kehti…" at bounding box center [82, 149] width 72 height 11
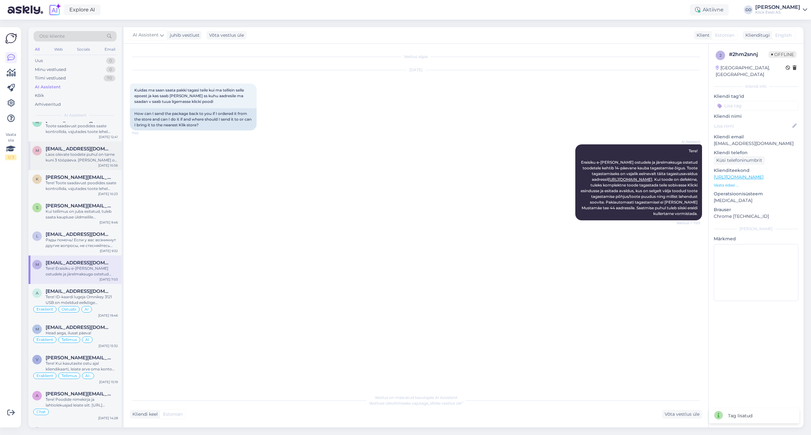
scroll to position [211, 0]
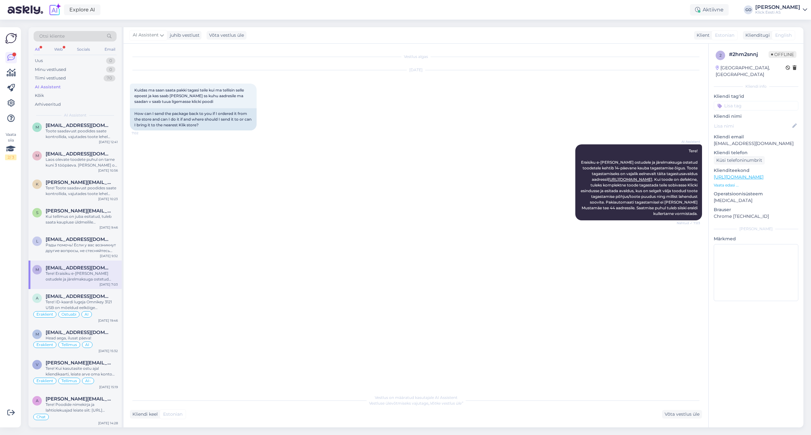
click at [747, 101] on input at bounding box center [756, 106] width 85 height 10
click at [734, 151] on span "Eraklient" at bounding box center [730, 153] width 17 height 4
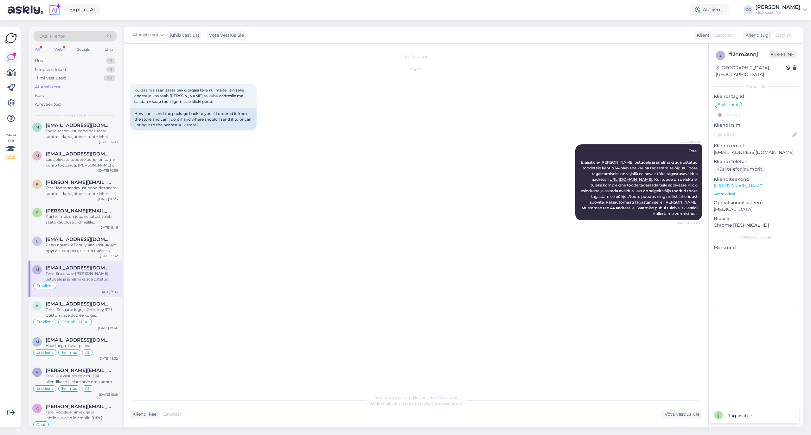
click at [745, 110] on input at bounding box center [756, 115] width 85 height 10
click at [755, 130] on span "Tellimus" at bounding box center [758, 132] width 16 height 4
click at [748, 110] on input at bounding box center [756, 115] width 85 height 10
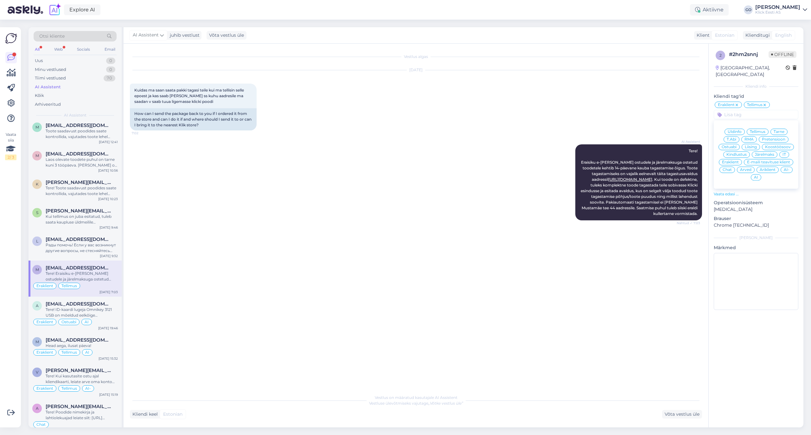
click at [754, 176] on span "AI" at bounding box center [756, 178] width 4 height 4
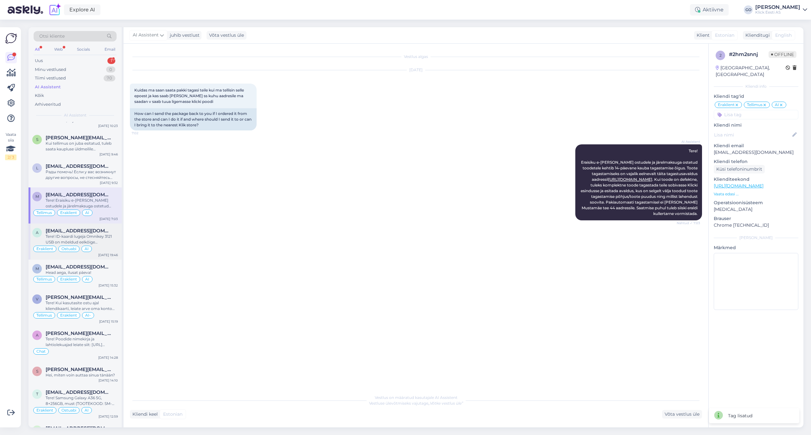
scroll to position [296, 0]
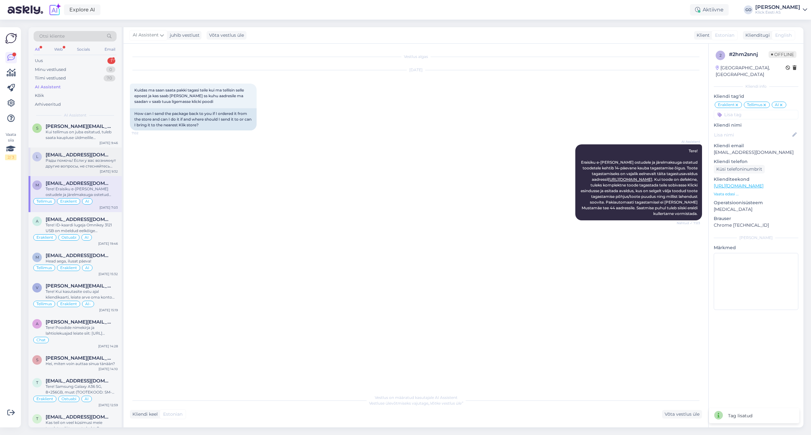
click at [91, 158] on div "Рады помочь! Если у вас возникнут другие вопросы, не стесняйтесь обращаться." at bounding box center [82, 163] width 72 height 11
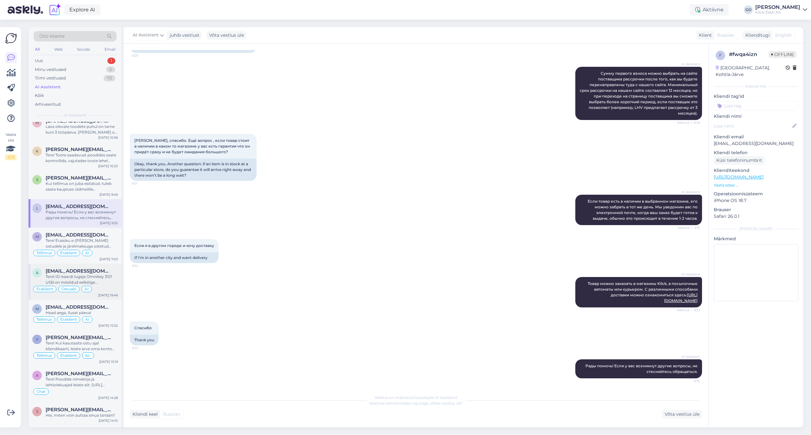
scroll to position [253, 0]
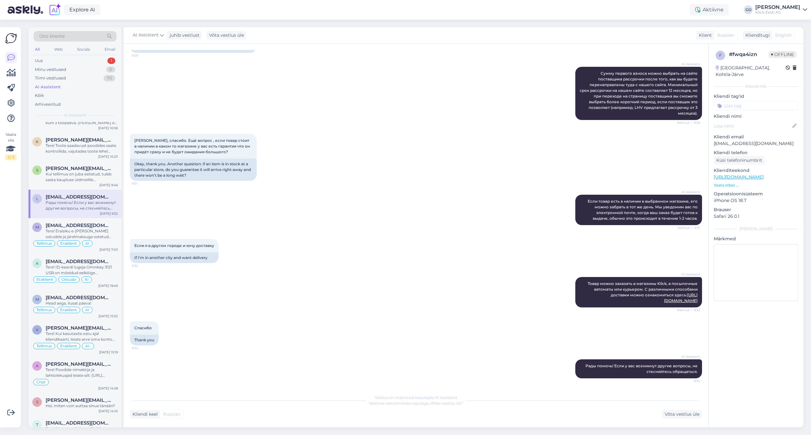
click at [735, 101] on input at bounding box center [756, 106] width 85 height 10
click at [736, 151] on span "Eraklient" at bounding box center [730, 153] width 17 height 4
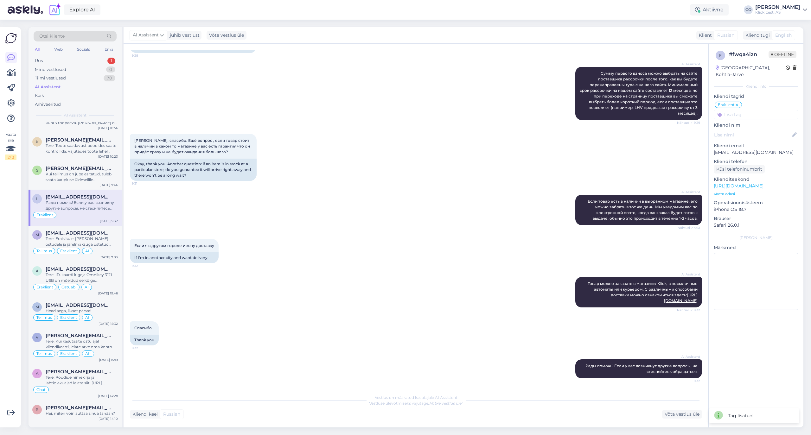
click at [742, 110] on input at bounding box center [756, 115] width 85 height 10
click at [734, 145] on span "Ostuabi" at bounding box center [729, 147] width 15 height 4
click at [750, 110] on input at bounding box center [756, 115] width 85 height 10
click at [757, 176] on span "AI" at bounding box center [756, 178] width 4 height 4
click at [75, 178] on div "Kui tellimus on juba esitatud, tuleb saata kaupluse üldmeilile [EMAIL_ADDRESS][…" at bounding box center [82, 176] width 72 height 11
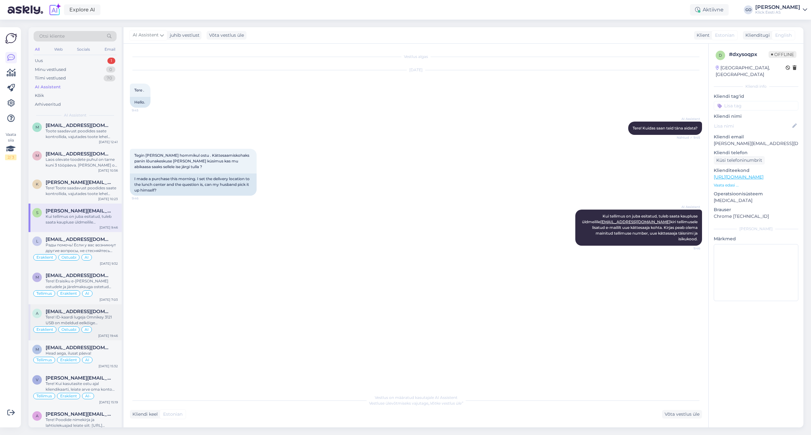
scroll to position [169, 0]
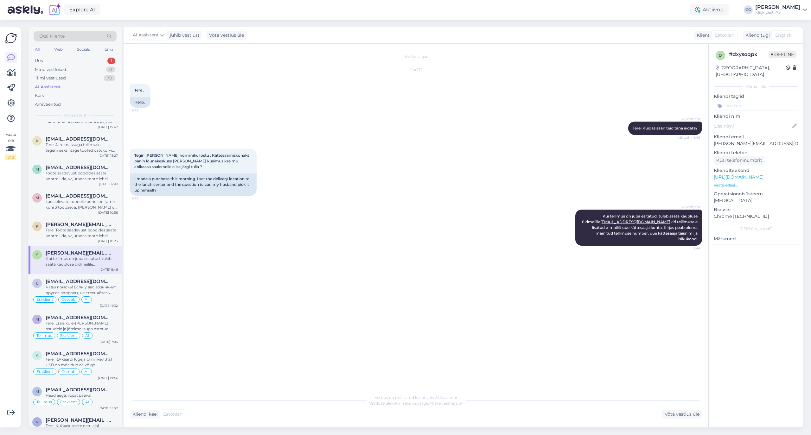
click at [750, 101] on input at bounding box center [756, 106] width 85 height 10
click at [738, 151] on span "Eraklient" at bounding box center [730, 153] width 17 height 4
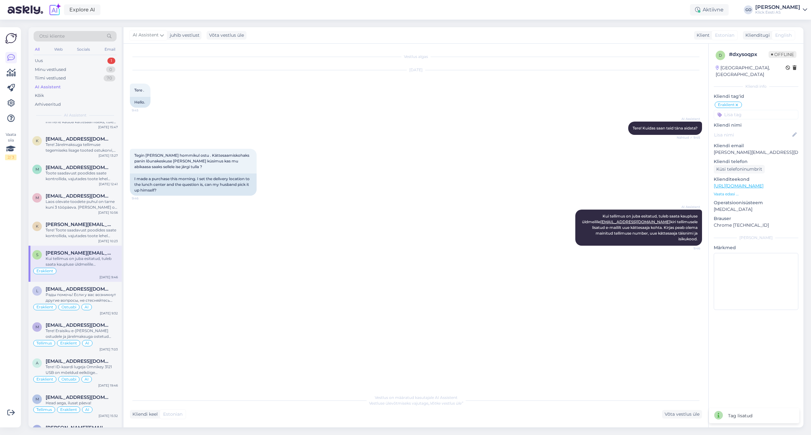
click at [742, 110] on input at bounding box center [756, 115] width 85 height 10
click at [759, 130] on span "Tellimus" at bounding box center [758, 132] width 16 height 4
click at [753, 110] on input at bounding box center [756, 115] width 85 height 10
click at [756, 176] on span "AI" at bounding box center [756, 178] width 4 height 4
click at [90, 225] on div "[PERSON_NAME][EMAIL_ADDRESS][DOMAIN_NAME]" at bounding box center [82, 225] width 72 height 6
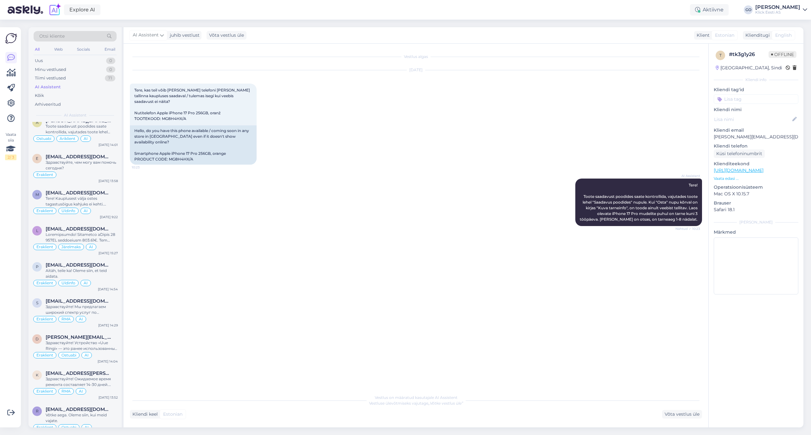
scroll to position [6801, 0]
click at [80, 171] on div "Здравствуйте, чем могу вам помочь сегодня?" at bounding box center [82, 164] width 72 height 11
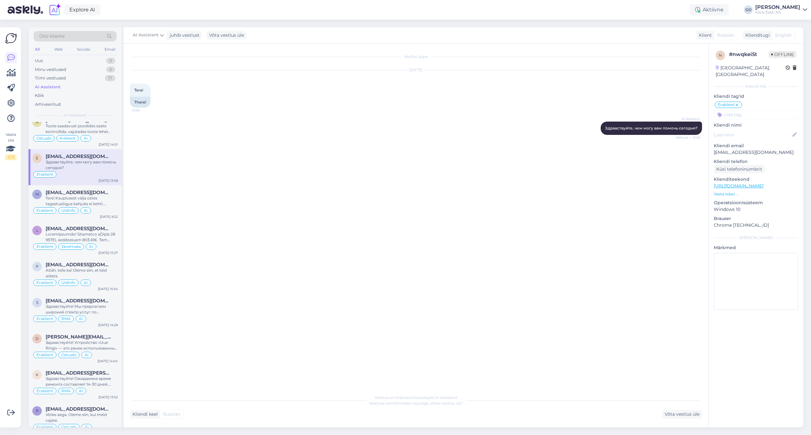
click at [738, 103] on icon at bounding box center [737, 105] width 4 height 5
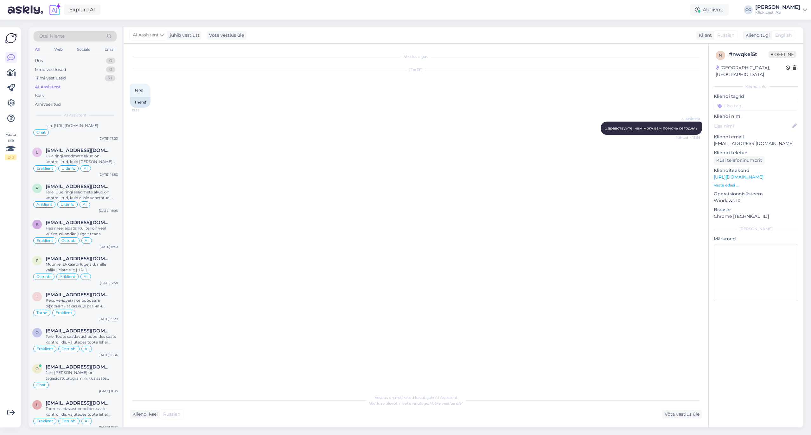
scroll to position [7393, 0]
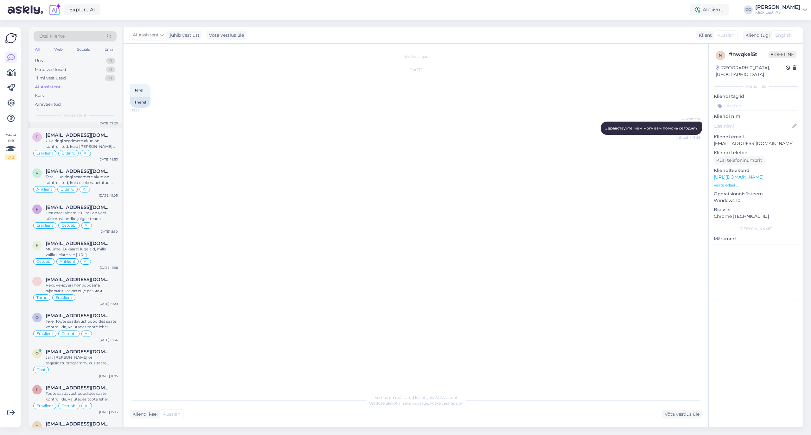
click at [74, 113] on div "Kõige kallima 8TB välise SSD link on siin: [URL][DOMAIN_NAME]" at bounding box center [82, 107] width 72 height 11
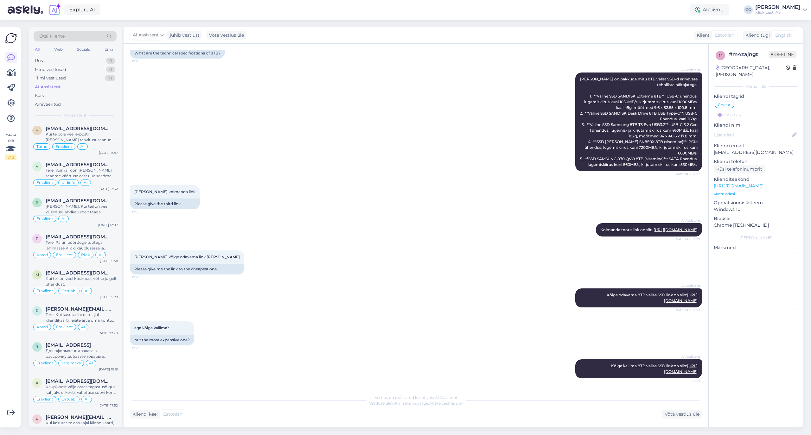
scroll to position [7731, 0]
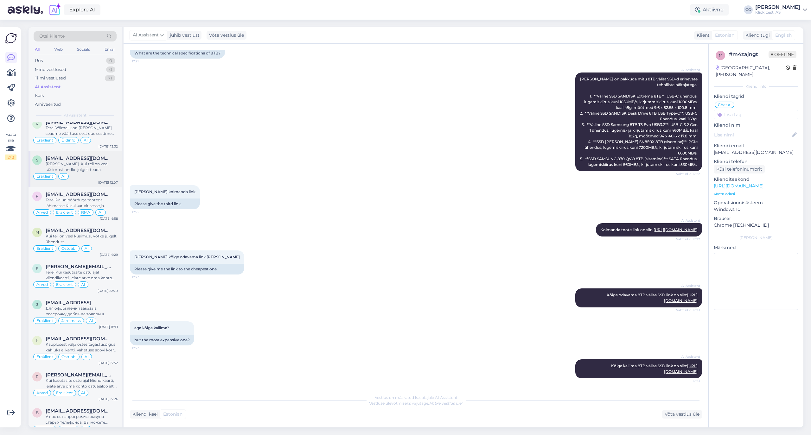
click at [91, 173] on div "[PERSON_NAME]. Kui teil on veel küsimusi, andke julgelt teada." at bounding box center [82, 166] width 72 height 11
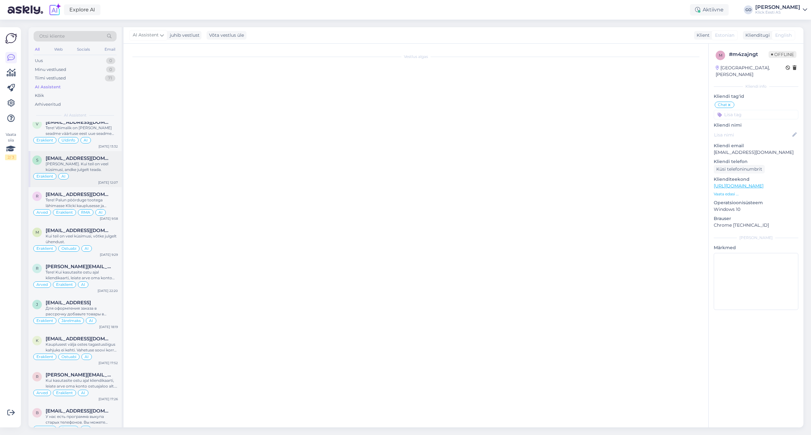
scroll to position [3, 0]
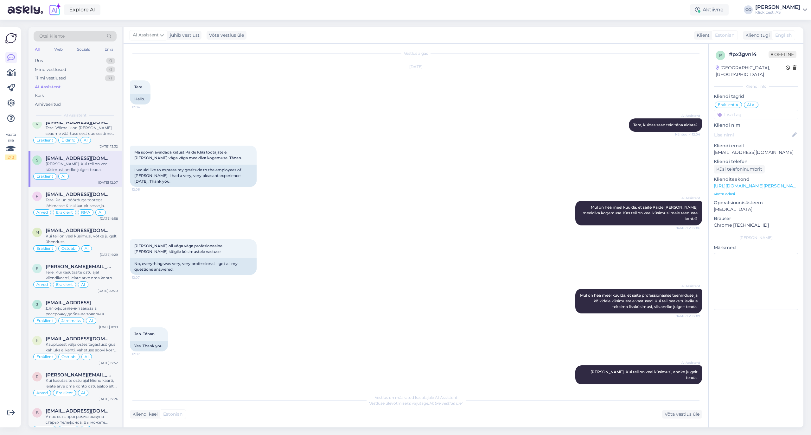
click at [734, 110] on input at bounding box center [756, 115] width 85 height 10
click at [737, 130] on span "Üldinfo" at bounding box center [735, 132] width 14 height 4
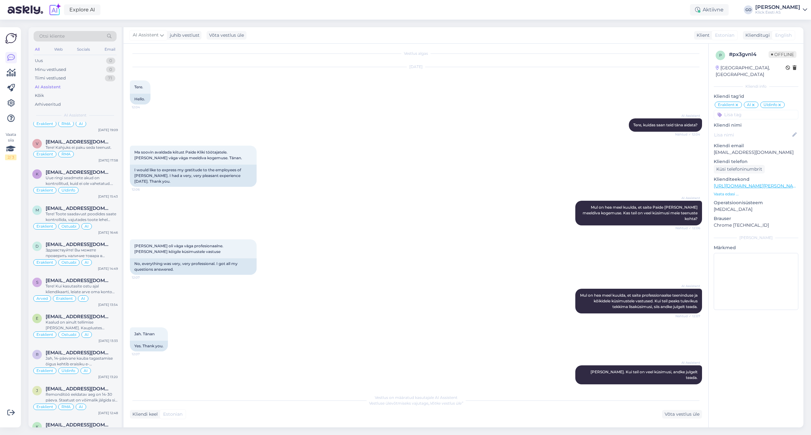
scroll to position [9970, 0]
click at [80, 160] on div "Eraklient RMA" at bounding box center [75, 156] width 86 height 8
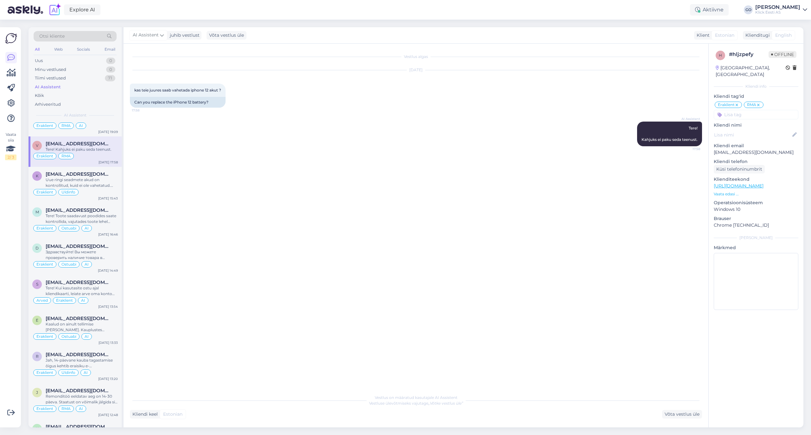
click at [757, 110] on input at bounding box center [756, 115] width 85 height 10
click at [757, 176] on span "AI" at bounding box center [756, 178] width 4 height 4
click at [91, 189] on div "Uue ringi seadmete akud on kontrollitud, kuid ei ole vahetatud. Täpsemat infot …" at bounding box center [82, 182] width 72 height 11
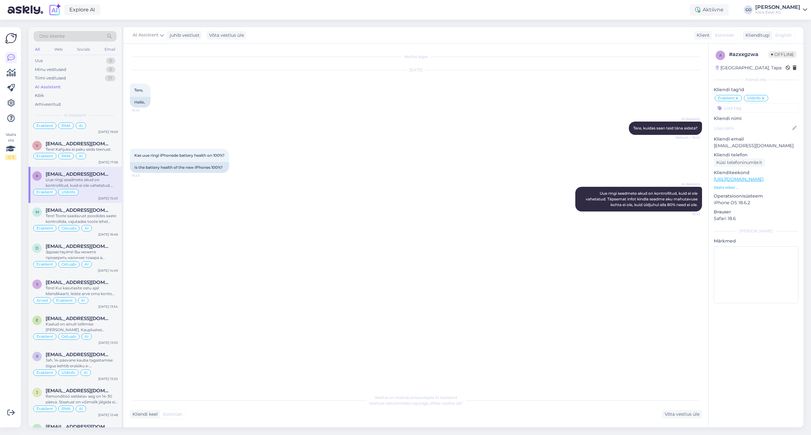
click at [743, 108] on input at bounding box center [756, 108] width 85 height 10
click at [759, 171] on div "AI" at bounding box center [756, 171] width 10 height 6
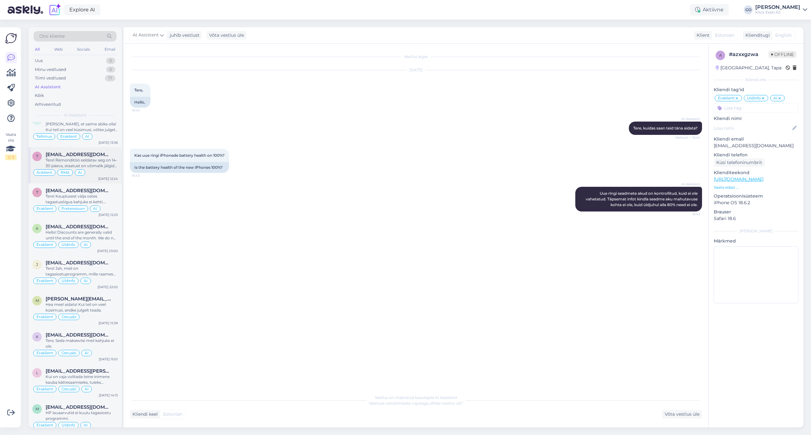
scroll to position [10730, 0]
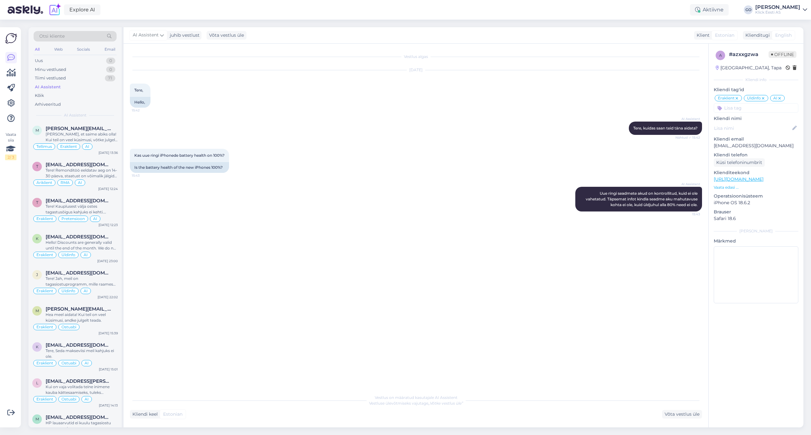
click at [87, 107] on div "[PERSON_NAME], et saime abiks olla! Kui teil on tulevikus veel küsimusi, võtke …" at bounding box center [82, 100] width 72 height 11
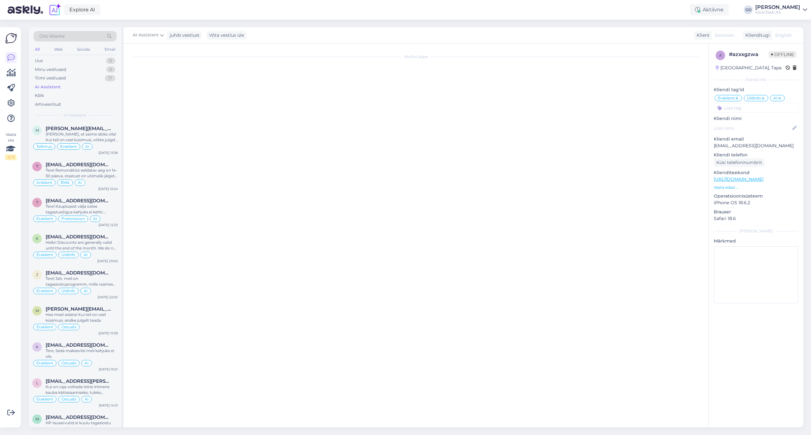
scroll to position [23, 0]
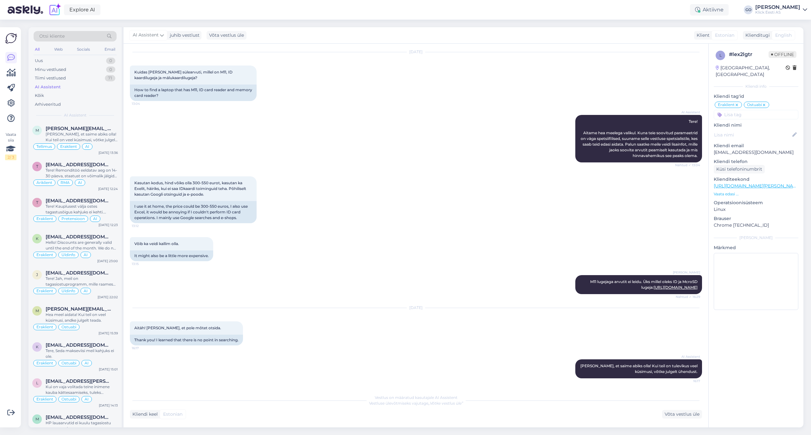
click at [757, 110] on input at bounding box center [756, 115] width 85 height 10
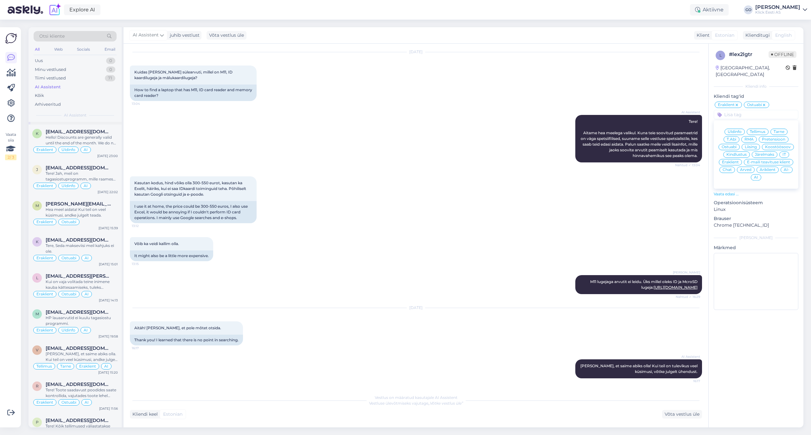
scroll to position [10857, 0]
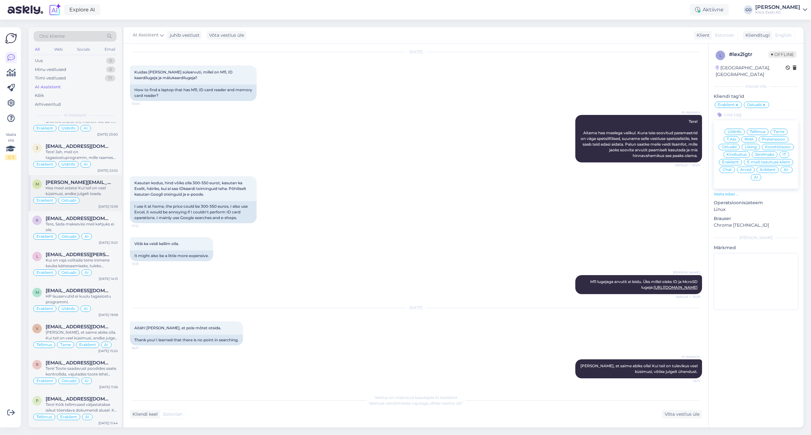
click at [94, 197] on div "Hea meel aidata! Kui teil on veel küsimusi, andke julgelt teada." at bounding box center [82, 190] width 72 height 11
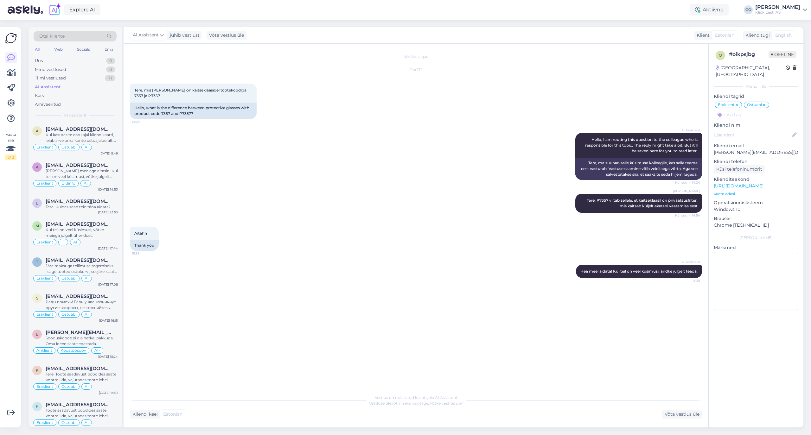
scroll to position [11406, 0]
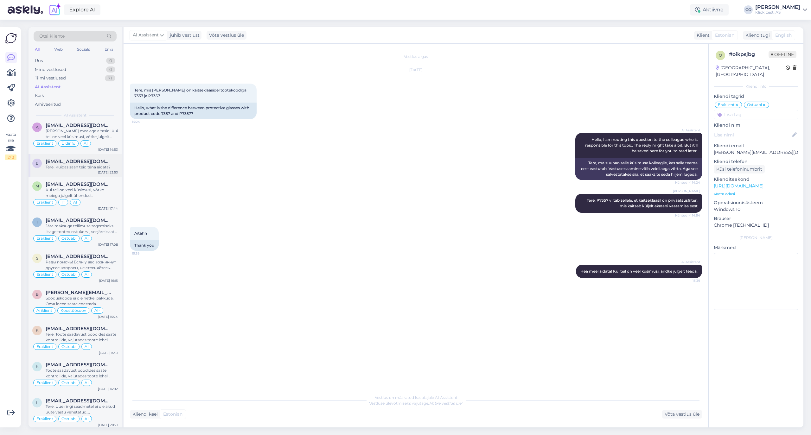
click at [81, 164] on span "[EMAIL_ADDRESS][DOMAIN_NAME]" at bounding box center [79, 162] width 66 height 6
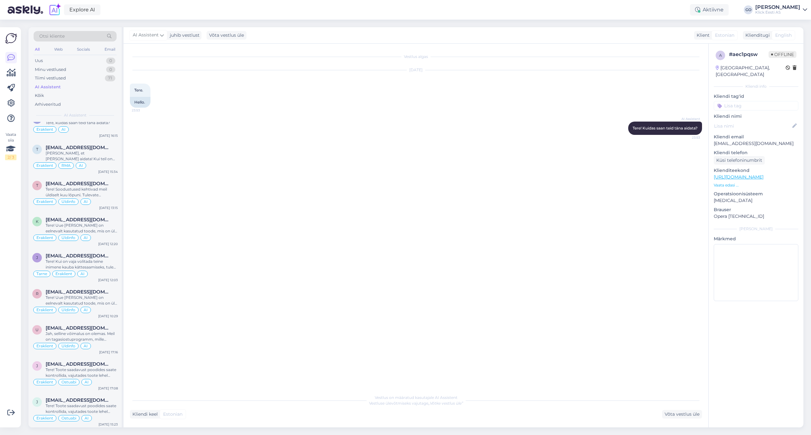
scroll to position [12504, 0]
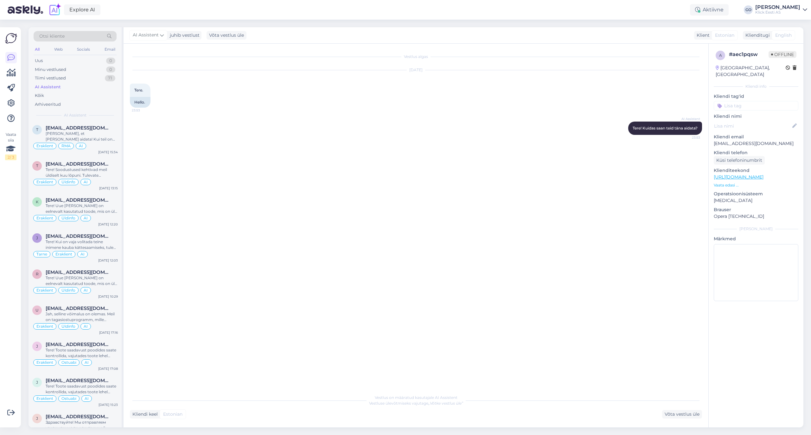
click at [82, 114] on div "Eraklient AI" at bounding box center [75, 110] width 86 height 8
click at [753, 103] on icon at bounding box center [754, 105] width 4 height 5
click at [738, 103] on icon at bounding box center [737, 105] width 4 height 5
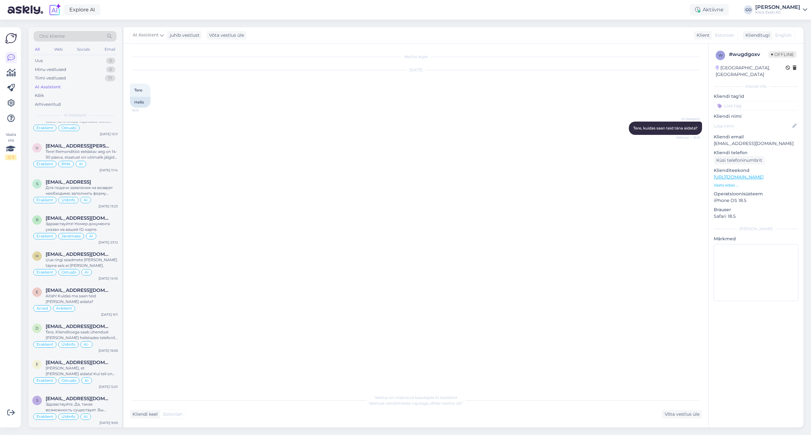
scroll to position [17281, 0]
click at [86, 301] on div "Aitäh! Kuidas ma saan teid [PERSON_NAME] aidata?" at bounding box center [82, 298] width 72 height 11
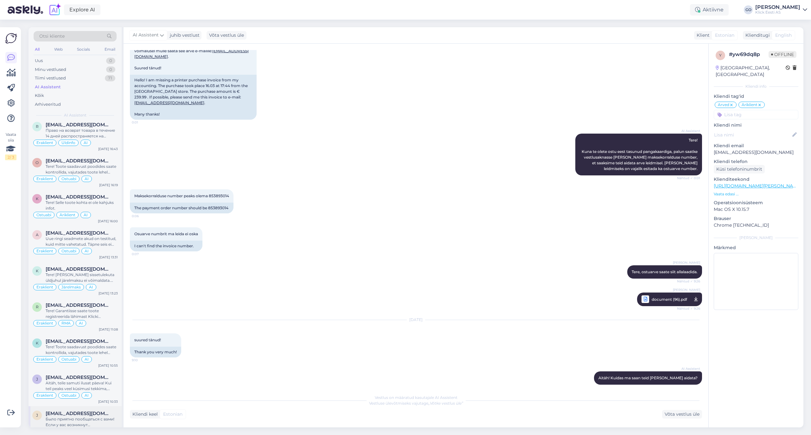
scroll to position [12803, 0]
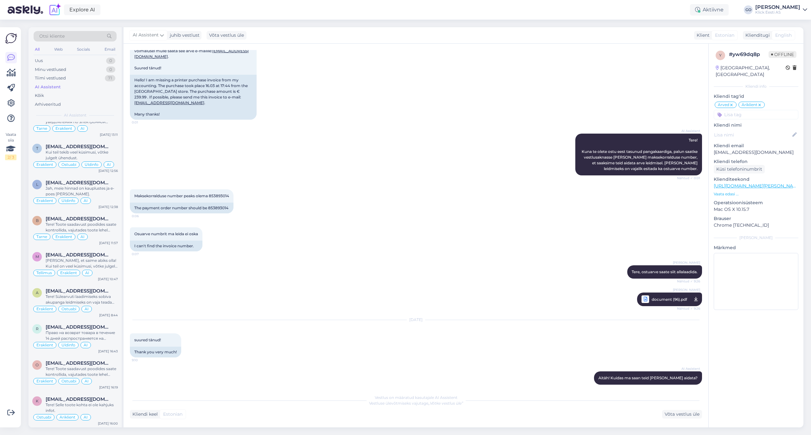
click at [46, 86] on div "AI Assistent" at bounding box center [48, 87] width 26 height 6
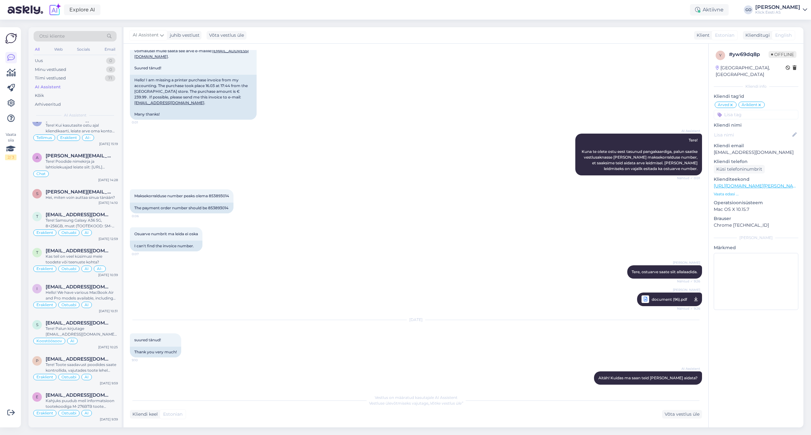
scroll to position [422, 0]
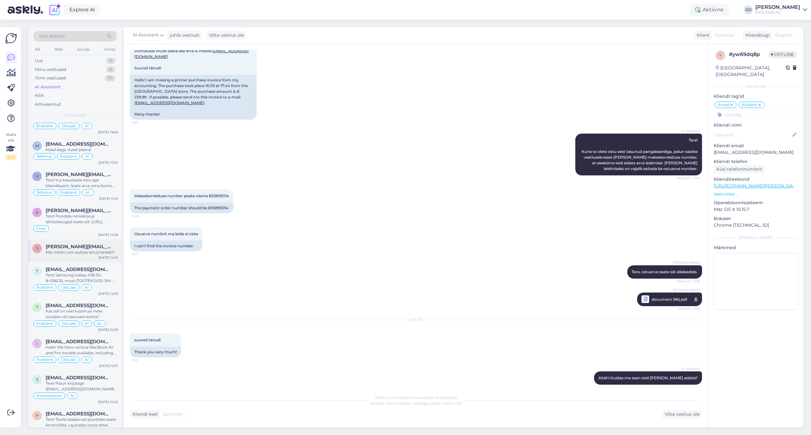
click at [80, 248] on span "[PERSON_NAME][EMAIL_ADDRESS][DOMAIN_NAME]" at bounding box center [79, 247] width 66 height 6
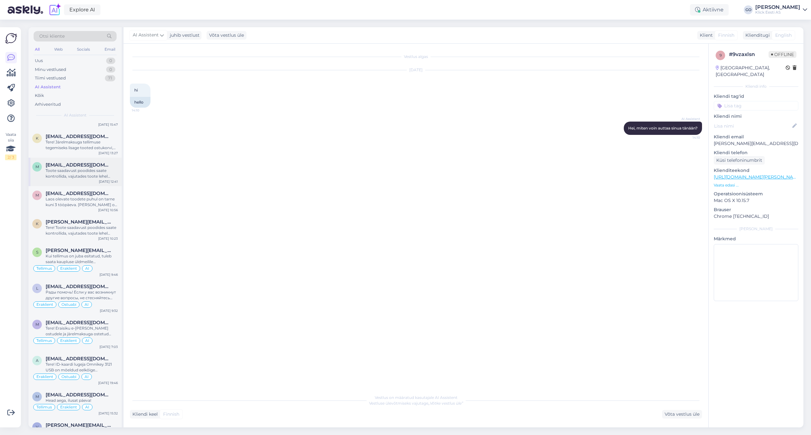
scroll to position [169, 0]
click at [77, 231] on div "Tere! Toote saadavust poodides saate kontrollida, vajutades toote lehel "Saadav…" at bounding box center [82, 232] width 72 height 11
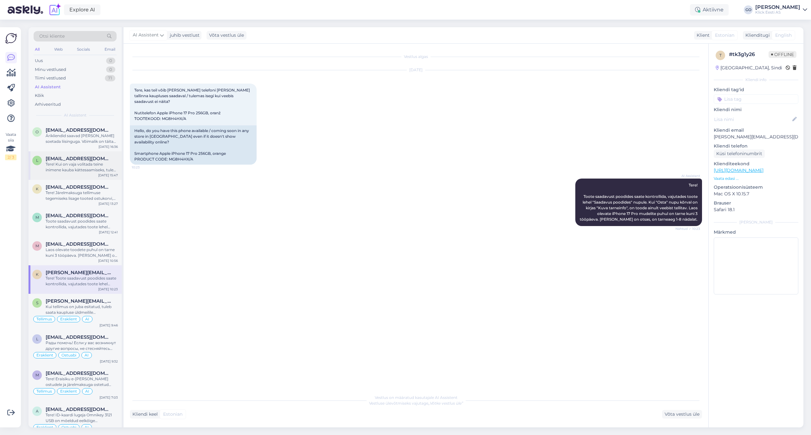
scroll to position [127, 0]
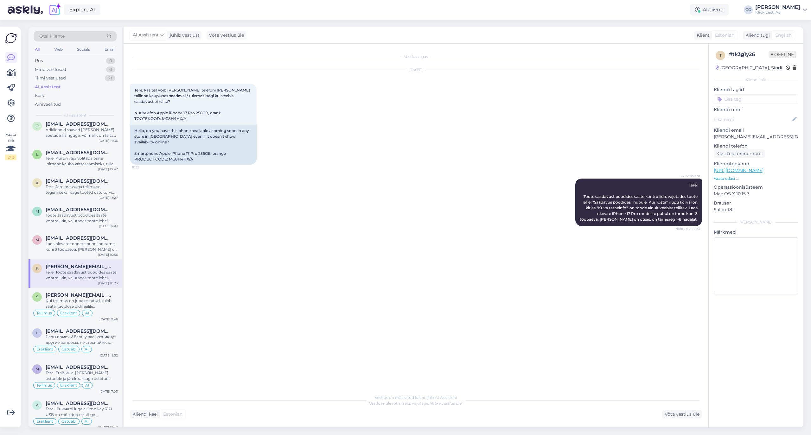
click at [749, 101] on input at bounding box center [756, 99] width 85 height 10
click at [735, 146] on span "Eraklient" at bounding box center [730, 147] width 17 height 4
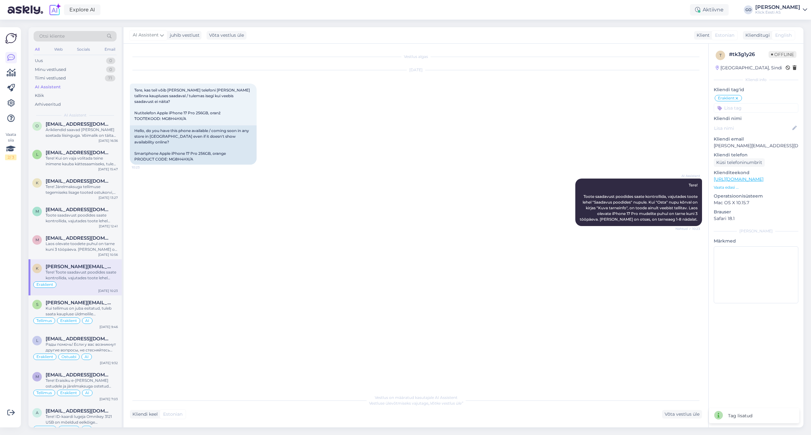
click at [740, 106] on input at bounding box center [756, 108] width 85 height 10
click at [733, 141] on span "Ostuabi" at bounding box center [729, 140] width 15 height 4
click at [753, 108] on input at bounding box center [756, 108] width 85 height 10
click at [759, 171] on div "AI" at bounding box center [756, 171] width 10 height 6
click at [70, 245] on div "Laos olevate toodete puhul on tarne kuni 3 tööpäeva. [PERSON_NAME] on otsas, on…" at bounding box center [82, 246] width 72 height 11
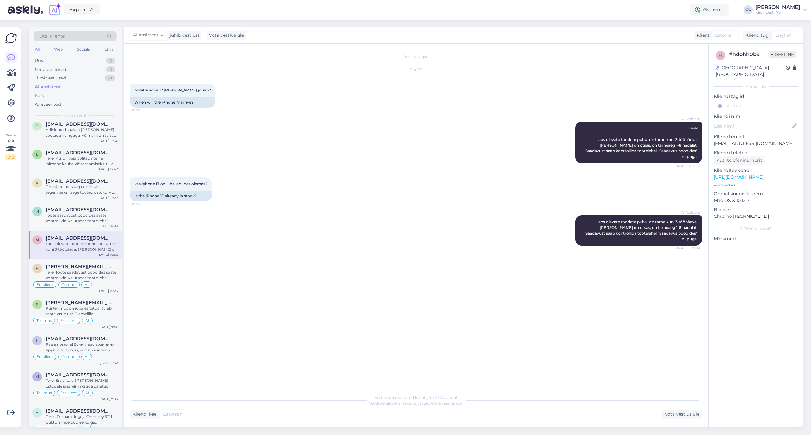
click at [752, 101] on input at bounding box center [756, 106] width 85 height 10
click at [734, 151] on span "Eraklient" at bounding box center [730, 153] width 17 height 4
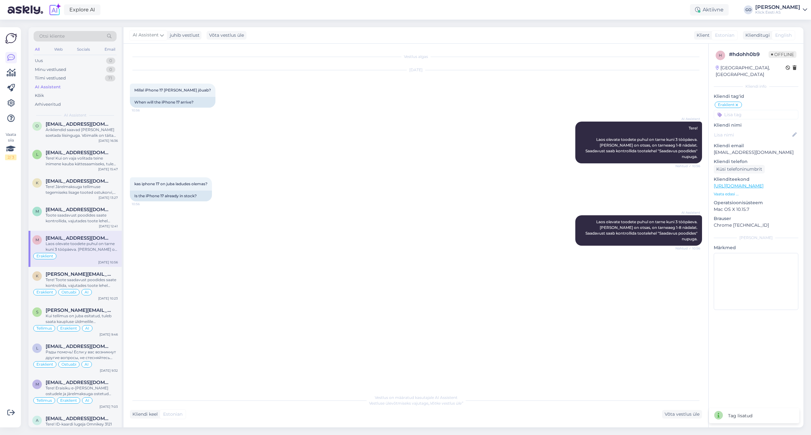
click at [739, 110] on input at bounding box center [756, 115] width 85 height 10
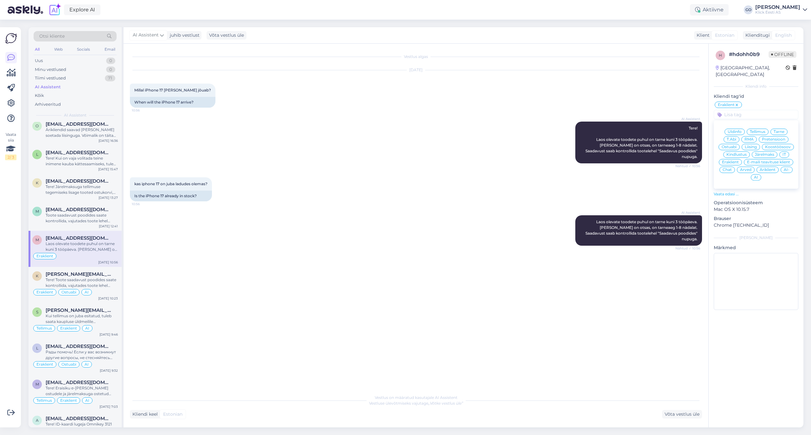
click at [732, 145] on span "Ostuabi" at bounding box center [729, 147] width 15 height 4
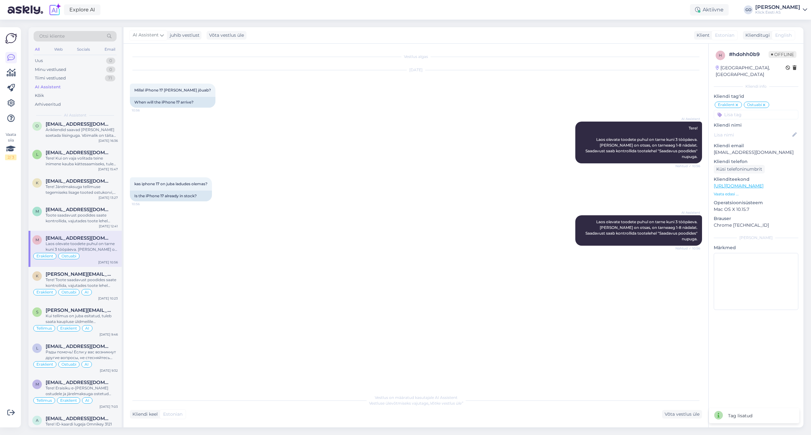
click at [743, 110] on input at bounding box center [756, 115] width 85 height 10
click at [786, 168] on span "AI-" at bounding box center [787, 170] width 6 height 4
click at [78, 214] on div "Toote saadavust poodides saate kontrollida, vajutades toote lehel "Saadavus poo…" at bounding box center [82, 218] width 72 height 11
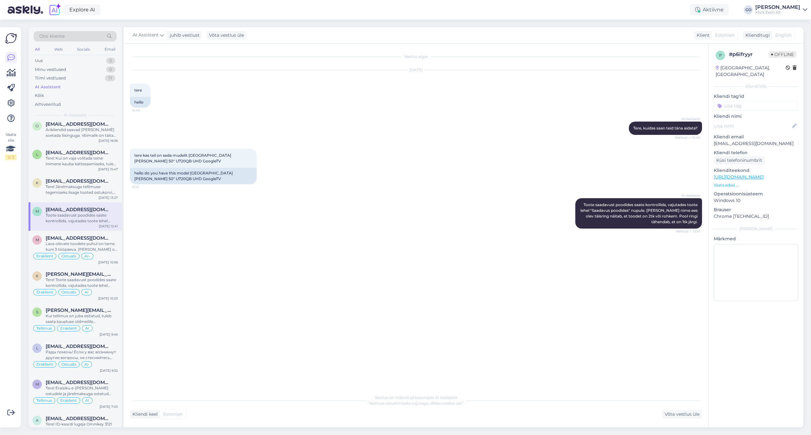
click at [740, 101] on input at bounding box center [756, 106] width 85 height 10
click at [730, 151] on span "Eraklient" at bounding box center [730, 153] width 17 height 4
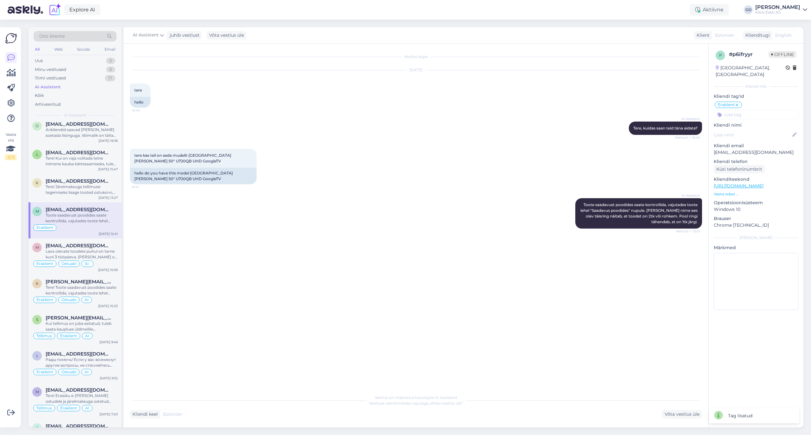
click at [741, 110] on input at bounding box center [756, 115] width 85 height 10
click at [730, 145] on span "Ostuabi" at bounding box center [729, 147] width 15 height 4
click at [753, 110] on input at bounding box center [756, 115] width 85 height 10
click at [757, 176] on span "AI" at bounding box center [756, 178] width 4 height 4
click at [81, 187] on div "Tere! Järelmaksuga tellimuse tegemiseks lisage tooted ostukorvi, seejärel saate…" at bounding box center [82, 189] width 72 height 11
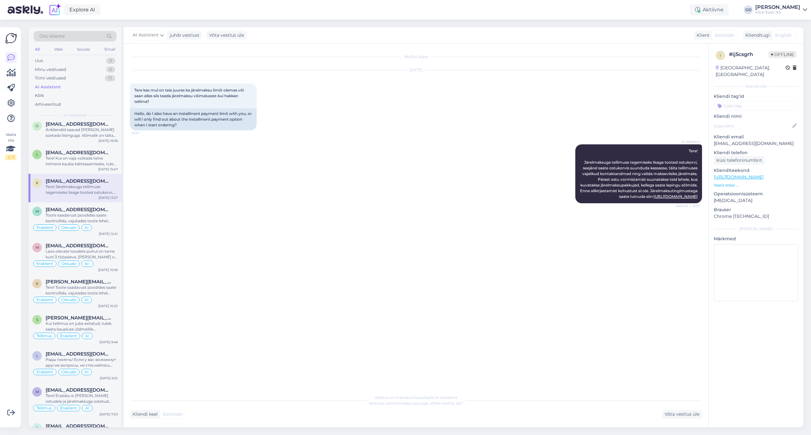
click at [733, 101] on input at bounding box center [756, 106] width 85 height 10
click at [735, 151] on span "Eraklient" at bounding box center [730, 153] width 17 height 4
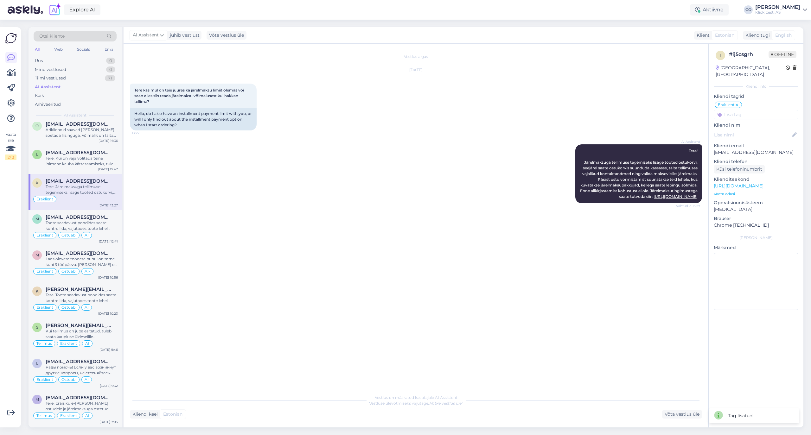
click at [736, 111] on input at bounding box center [756, 115] width 85 height 10
click at [734, 145] on span "Ostuabi" at bounding box center [729, 147] width 15 height 4
click at [741, 110] on input at bounding box center [756, 115] width 85 height 10
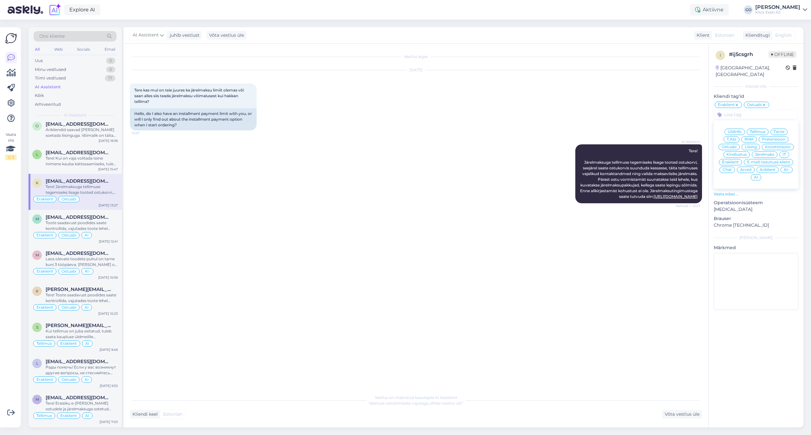
click at [752, 145] on span "Liising" at bounding box center [751, 147] width 12 height 4
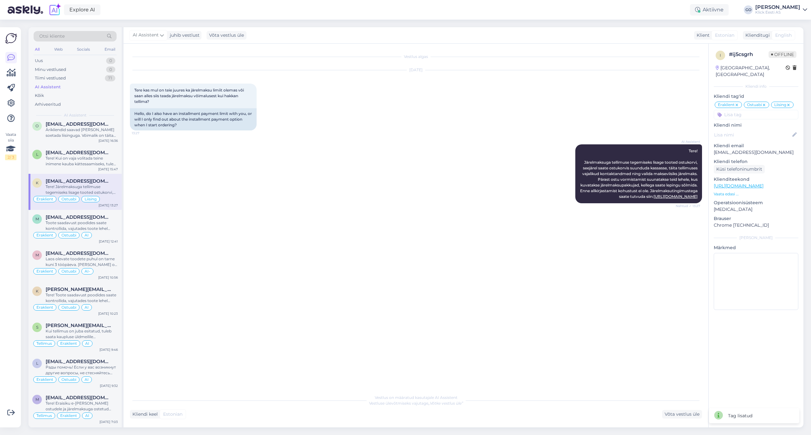
click at [747, 111] on input at bounding box center [756, 115] width 85 height 10
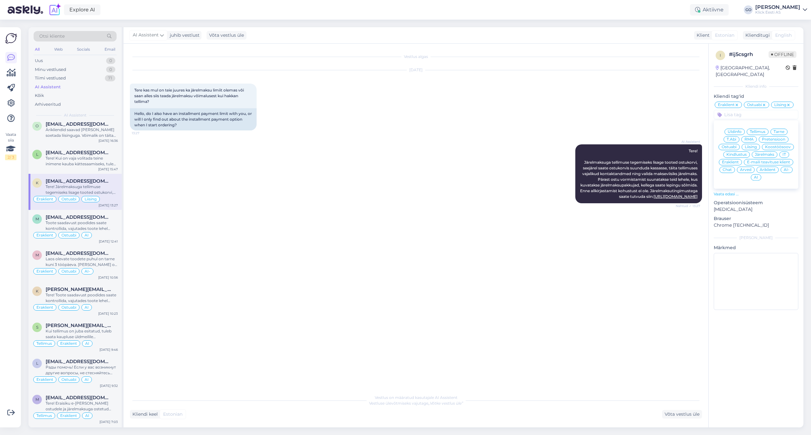
click at [756, 176] on span "AI" at bounding box center [756, 178] width 4 height 4
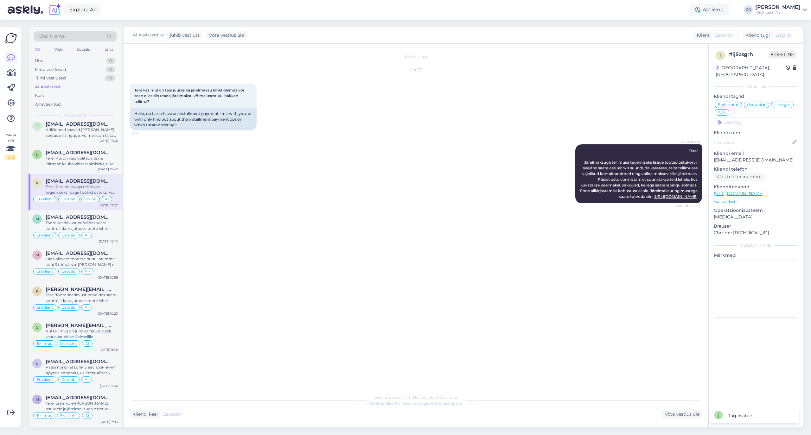
scroll to position [84, 0]
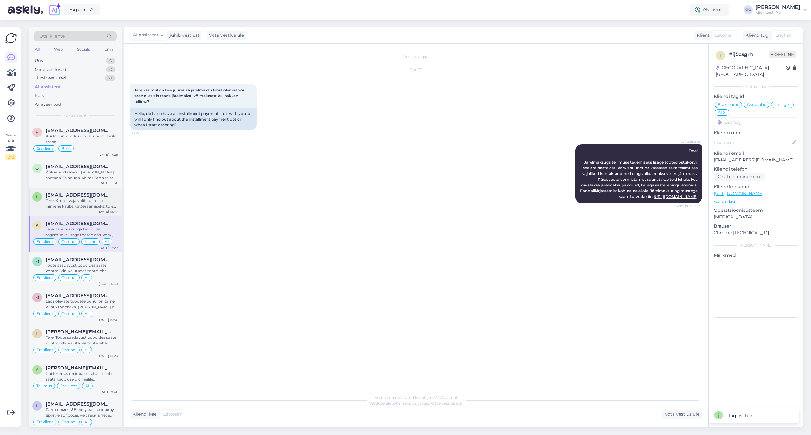
click at [50, 198] on span "[EMAIL_ADDRESS][DOMAIN_NAME]" at bounding box center [79, 195] width 66 height 6
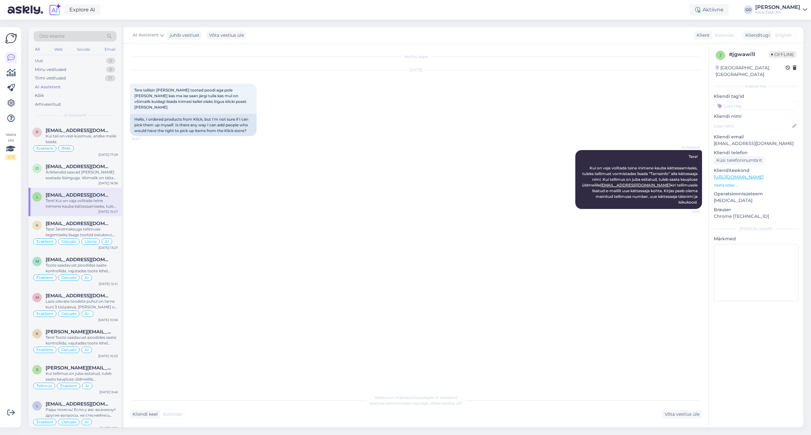
click at [748, 101] on input at bounding box center [756, 106] width 85 height 10
click at [735, 151] on span "Eraklient" at bounding box center [730, 153] width 17 height 4
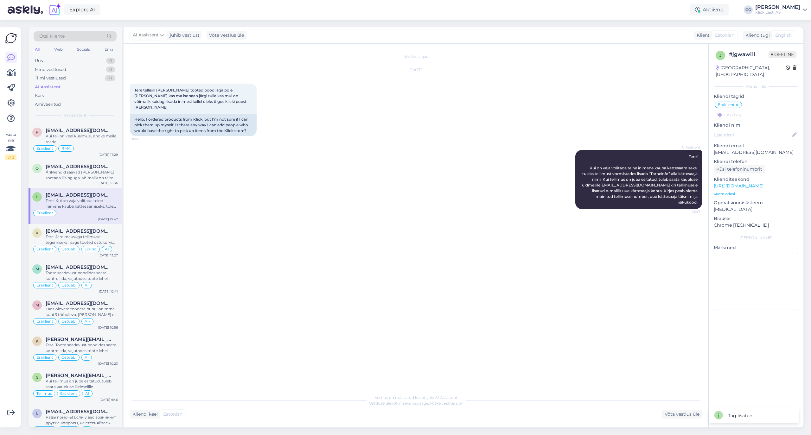
click at [730, 110] on input at bounding box center [756, 115] width 85 height 10
click at [754, 130] on span "Tellimus" at bounding box center [758, 132] width 16 height 4
click at [746, 110] on input at bounding box center [756, 115] width 85 height 10
click at [756, 176] on span "AI" at bounding box center [756, 178] width 4 height 4
click at [49, 170] on div "Ärikliendid saavad [PERSON_NAME] soetada liisinguga. Võimalik on täita päringuv…" at bounding box center [82, 175] width 72 height 11
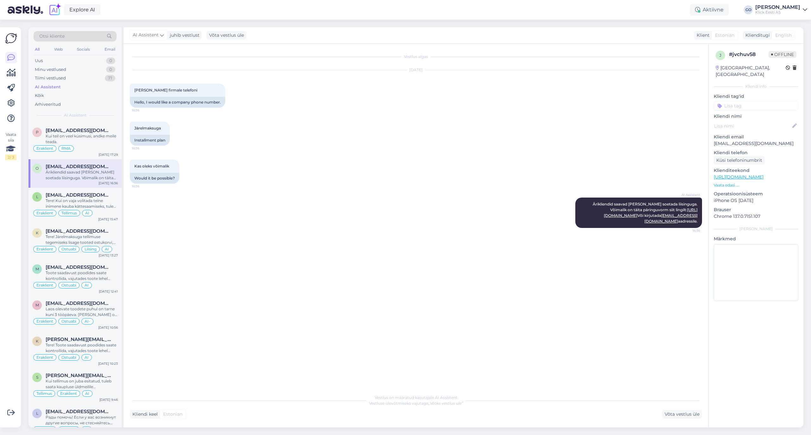
click at [752, 101] on input at bounding box center [756, 106] width 85 height 10
click at [768, 159] on span "Äriklient" at bounding box center [768, 161] width 16 height 4
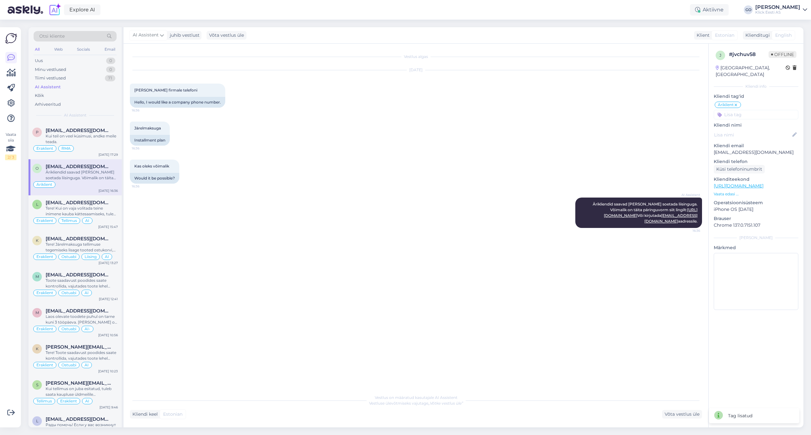
click at [741, 111] on input at bounding box center [756, 115] width 85 height 10
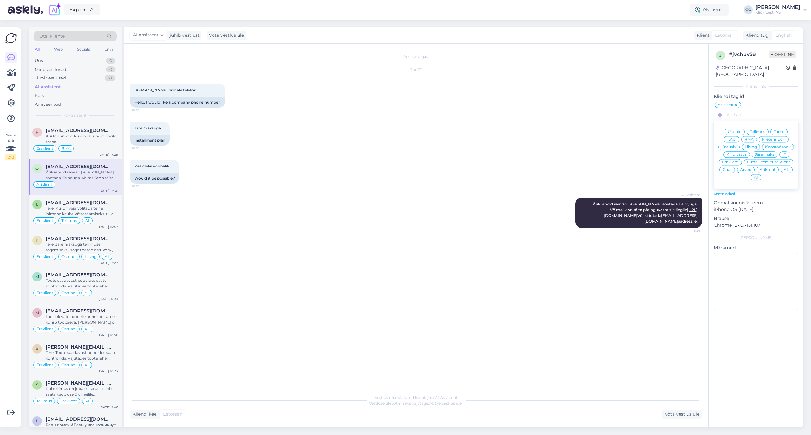
click at [756, 145] on span "Liising" at bounding box center [751, 147] width 12 height 4
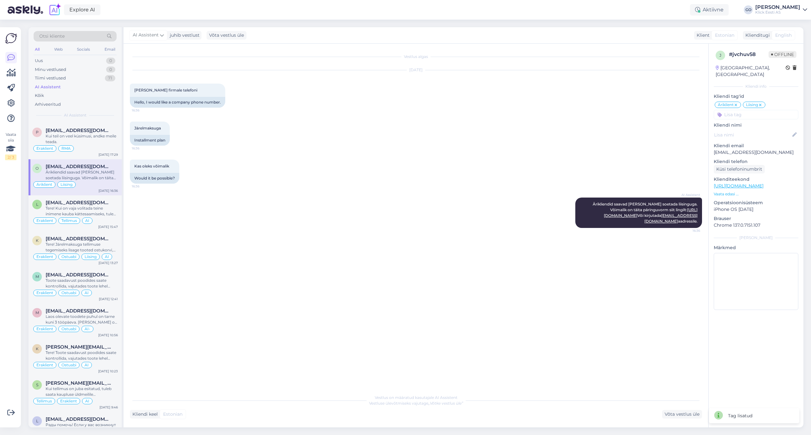
click at [747, 110] on input at bounding box center [756, 115] width 85 height 10
click at [756, 176] on span "AI" at bounding box center [756, 178] width 4 height 4
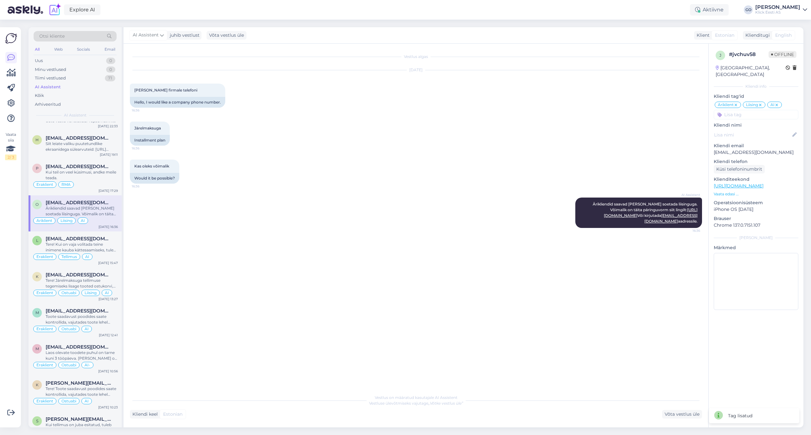
scroll to position [0, 0]
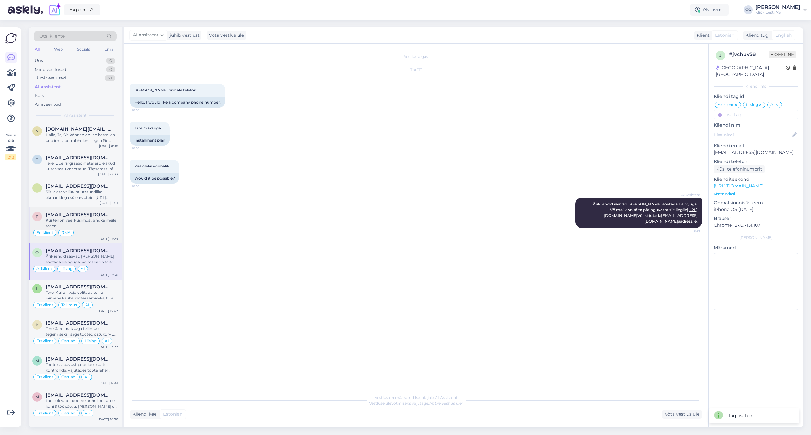
click at [89, 222] on div "Kui teil on veel küsimusi, andke meile teada." at bounding box center [82, 223] width 72 height 11
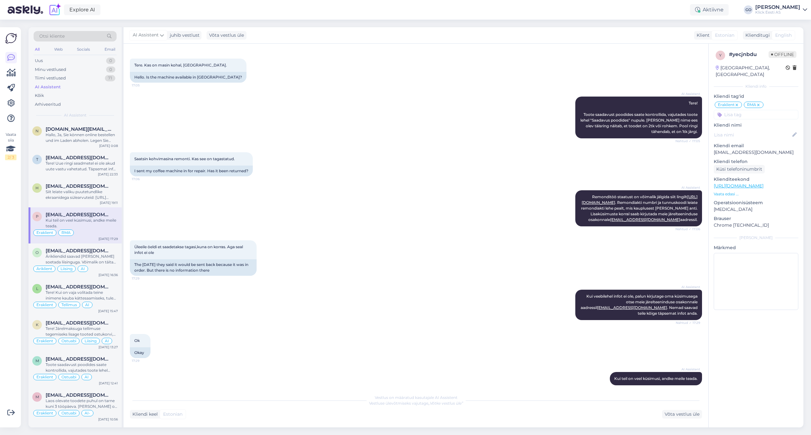
scroll to position [288, 0]
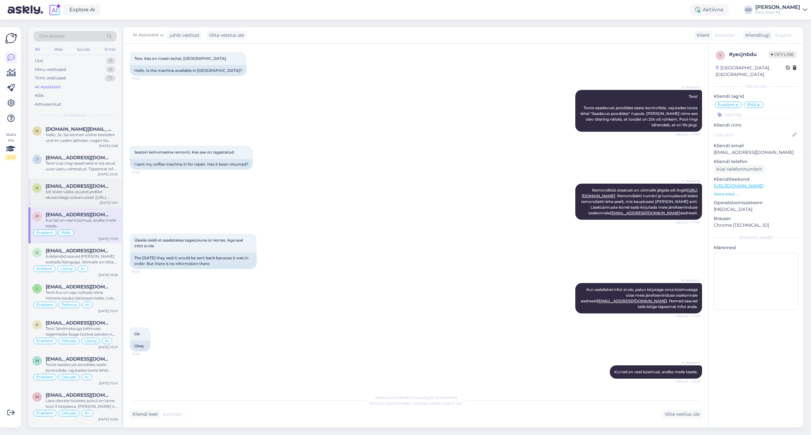
click at [73, 187] on span "[EMAIL_ADDRESS][DOMAIN_NAME]" at bounding box center [79, 186] width 66 height 6
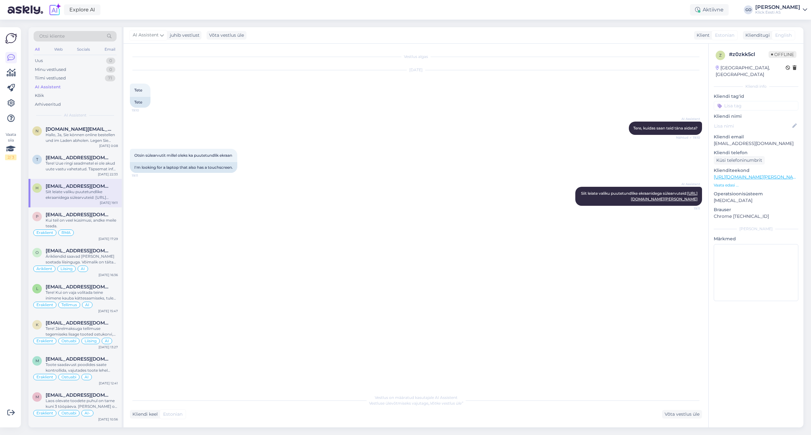
click at [737, 101] on input at bounding box center [756, 106] width 85 height 10
click at [734, 151] on span "Eraklient" at bounding box center [730, 153] width 17 height 4
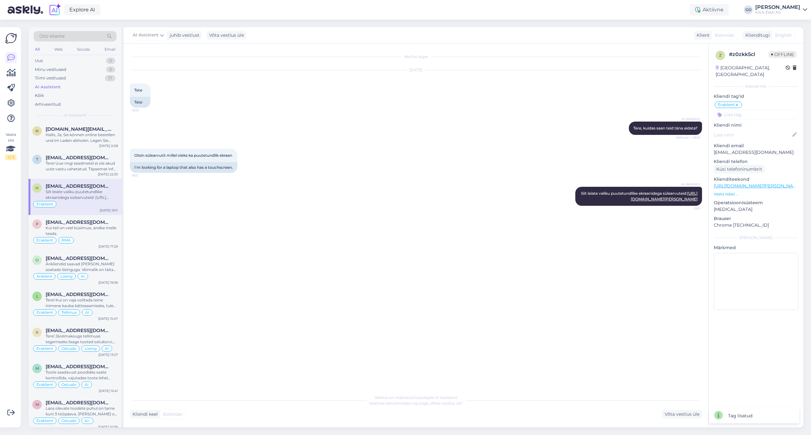
click at [738, 110] on input at bounding box center [756, 115] width 85 height 10
click at [735, 145] on span "Ostuabi" at bounding box center [729, 147] width 15 height 4
click at [740, 110] on input at bounding box center [756, 115] width 85 height 10
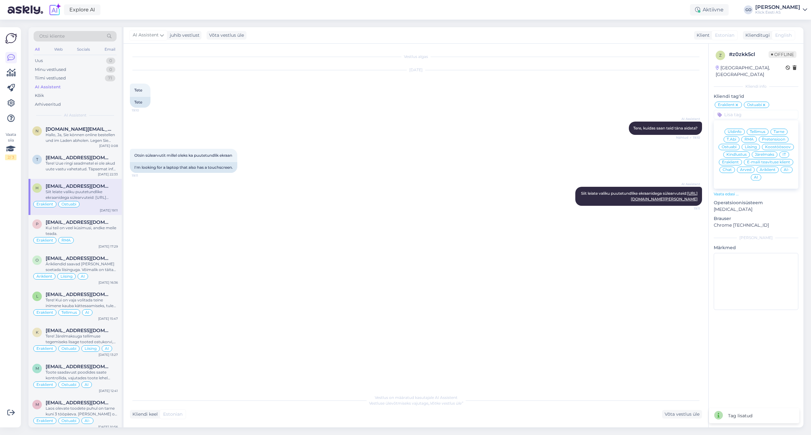
click at [756, 176] on span "AI" at bounding box center [756, 178] width 4 height 4
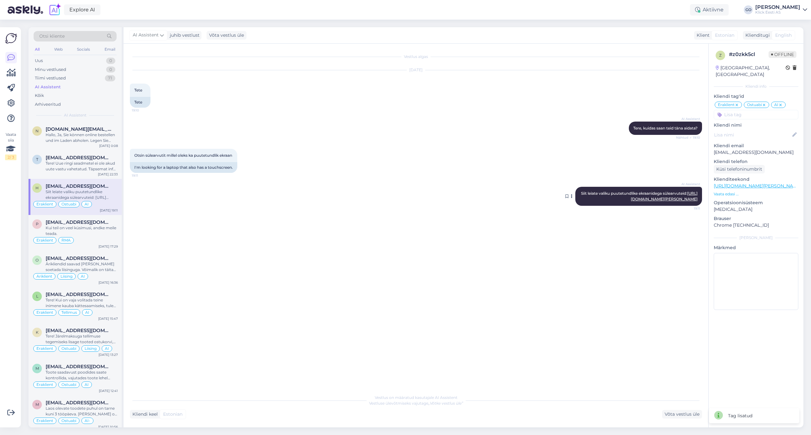
click at [661, 202] on link "[URL][DOMAIN_NAME][PERSON_NAME]" at bounding box center [664, 196] width 67 height 10
click at [85, 165] on div "Tere! Uue ringi seadmetel ei ole akud uute vastu vahetatud. Täpsemat infot kind…" at bounding box center [82, 166] width 72 height 11
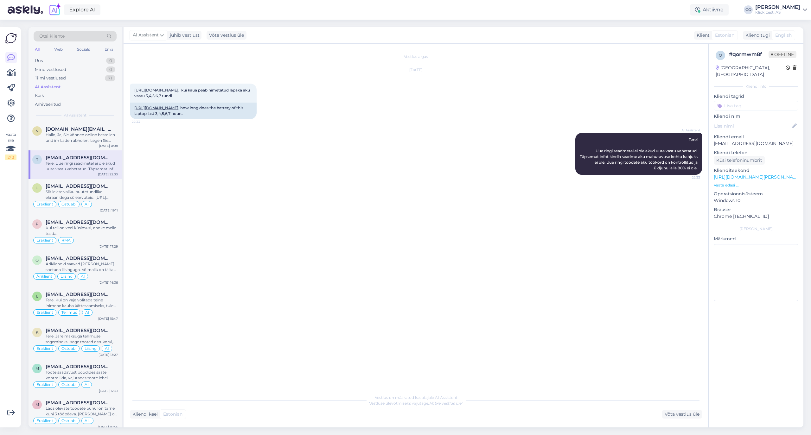
click at [738, 101] on input at bounding box center [756, 106] width 85 height 10
click at [736, 151] on span "Eraklient" at bounding box center [730, 153] width 17 height 4
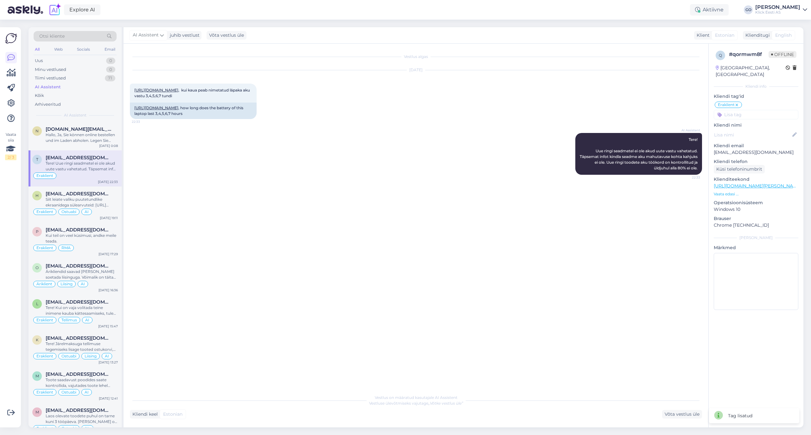
click at [736, 110] on input at bounding box center [756, 115] width 85 height 10
